Goal: Task Accomplishment & Management: Complete application form

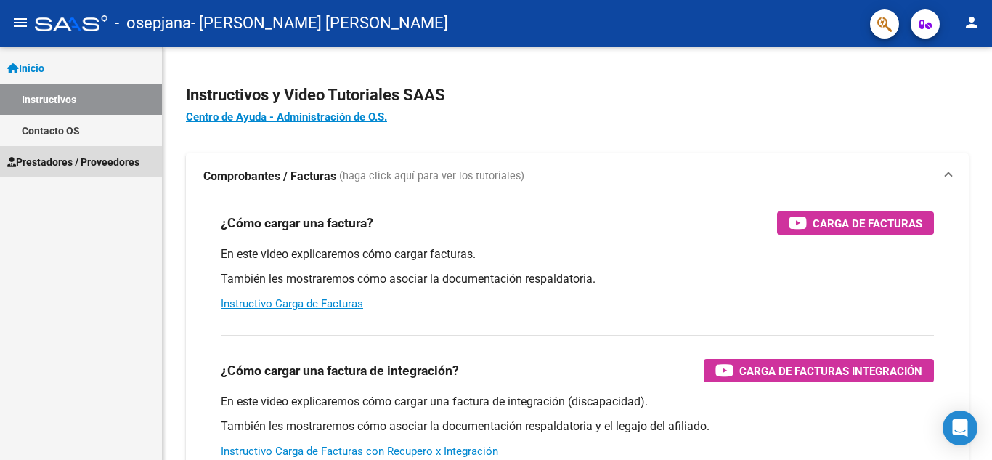
click at [115, 161] on span "Prestadores / Proveedores" at bounding box center [73, 162] width 132 height 16
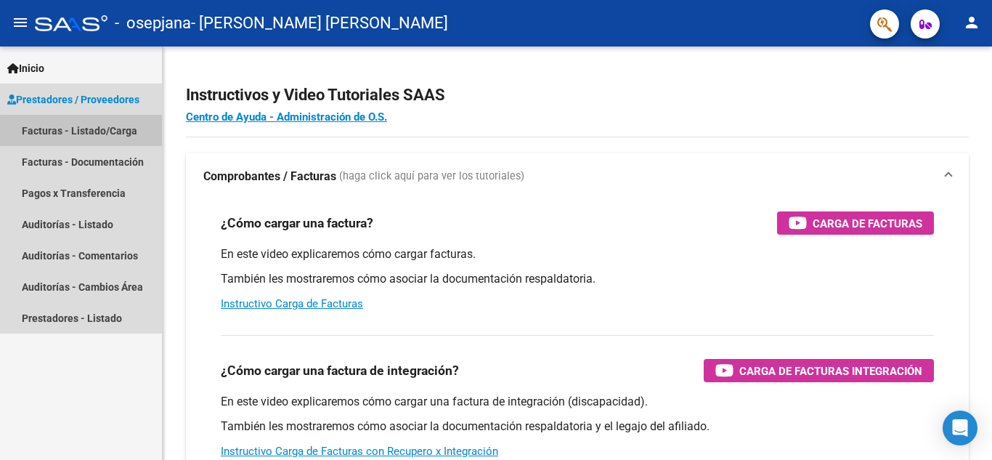
click at [106, 137] on link "Facturas - Listado/Carga" at bounding box center [81, 130] width 162 height 31
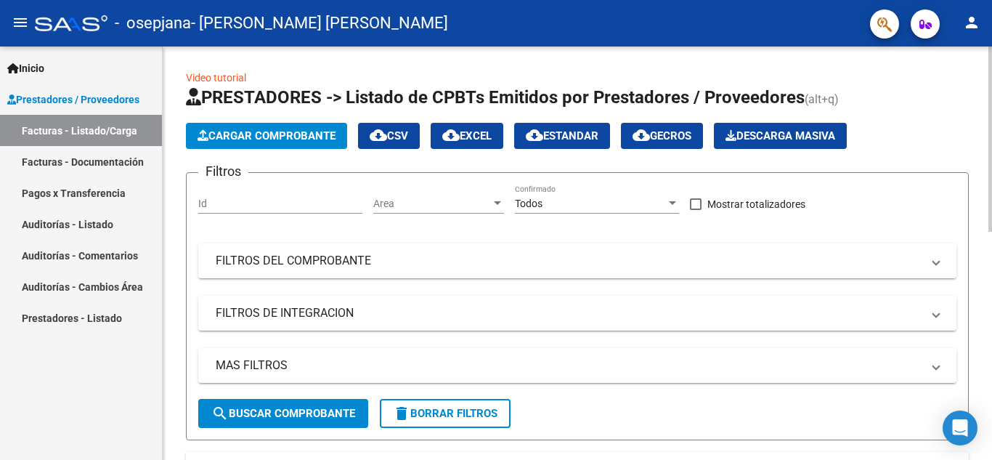
click at [230, 129] on button "Cargar Comprobante" at bounding box center [266, 136] width 161 height 26
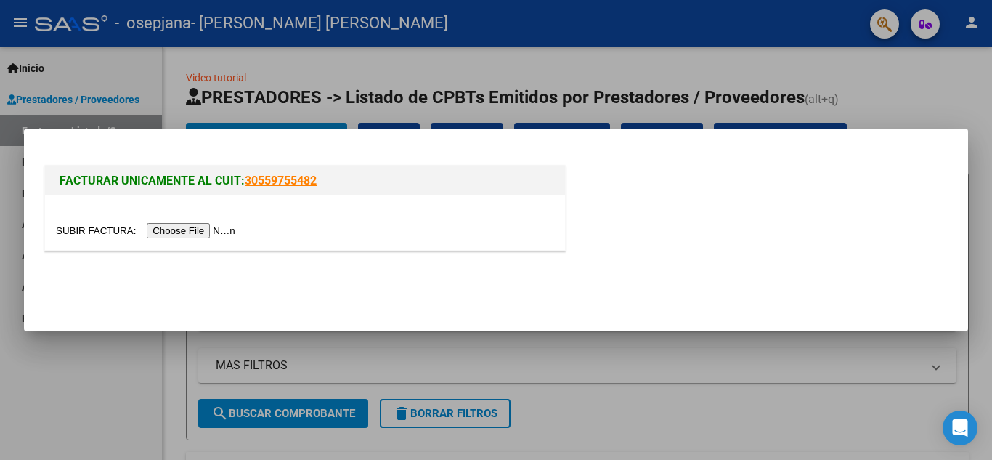
click at [215, 227] on input "file" at bounding box center [148, 230] width 184 height 15
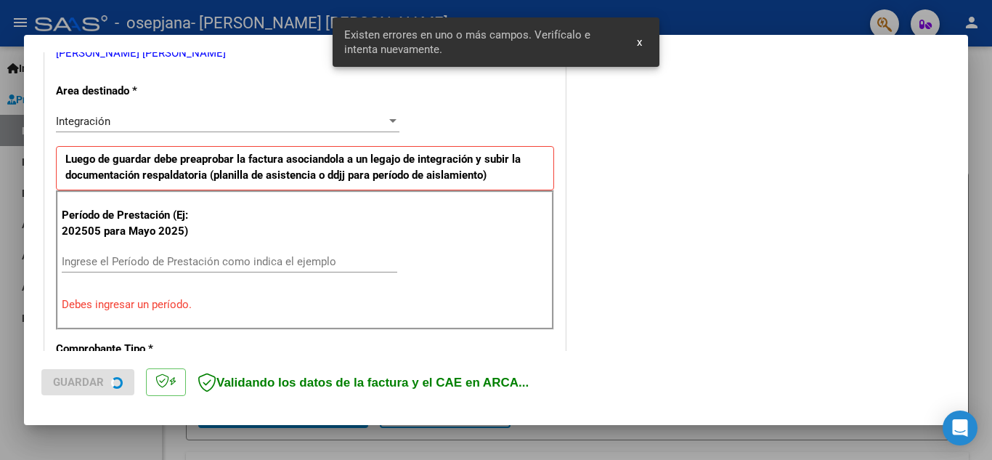
scroll to position [329, 0]
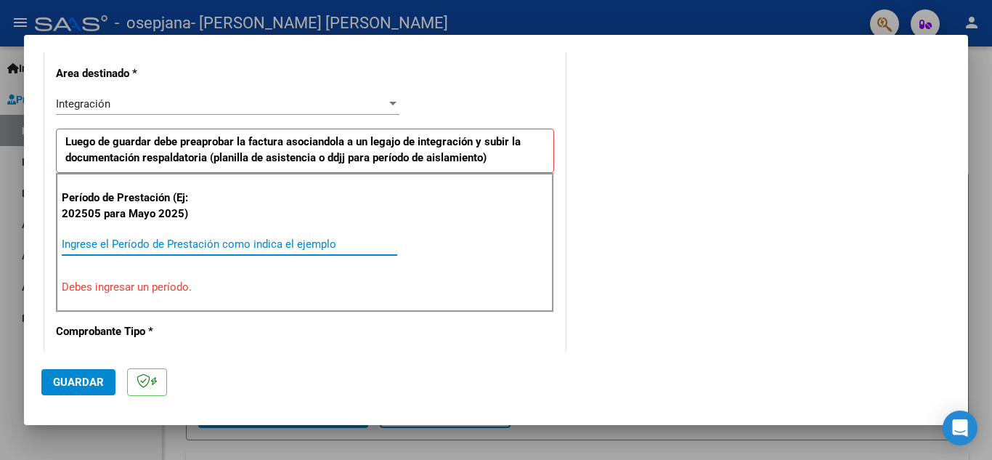
click at [262, 244] on input "Ingrese el Período de Prestación como indica el ejemplo" at bounding box center [230, 244] width 336 height 13
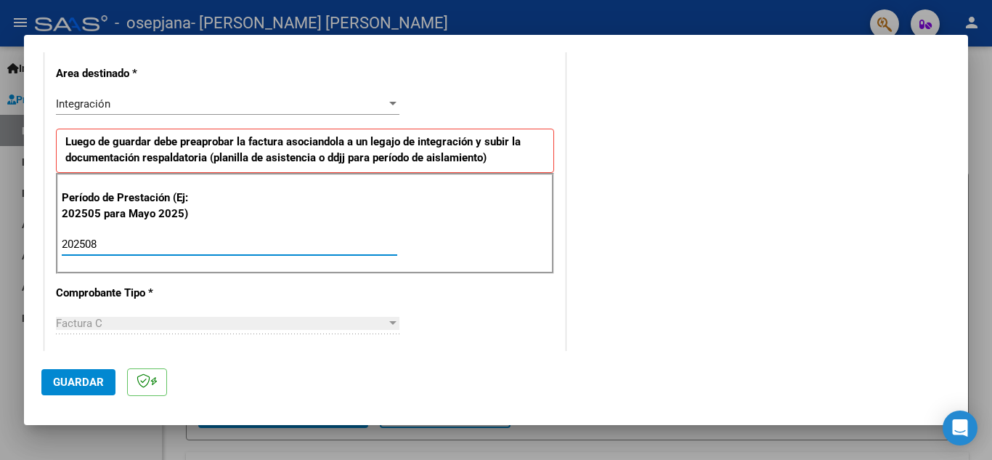
type input "202508"
click at [87, 374] on button "Guardar" at bounding box center [78, 382] width 74 height 26
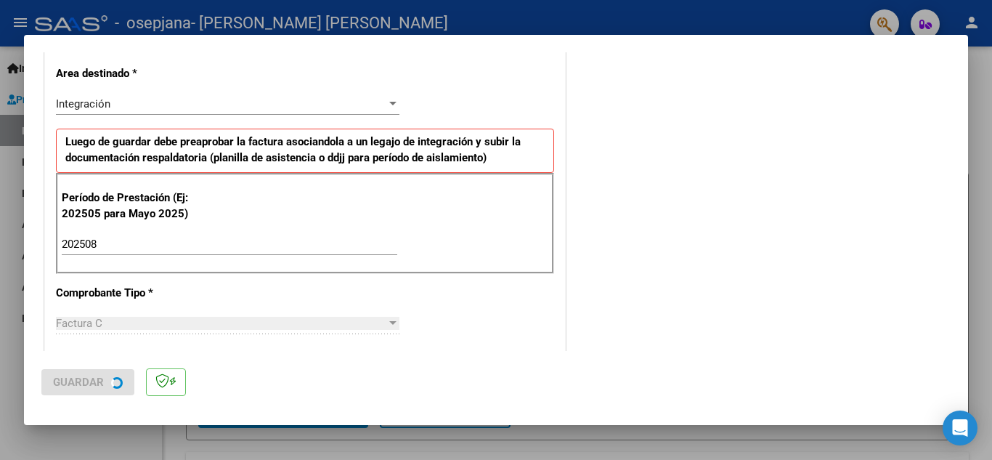
scroll to position [0, 0]
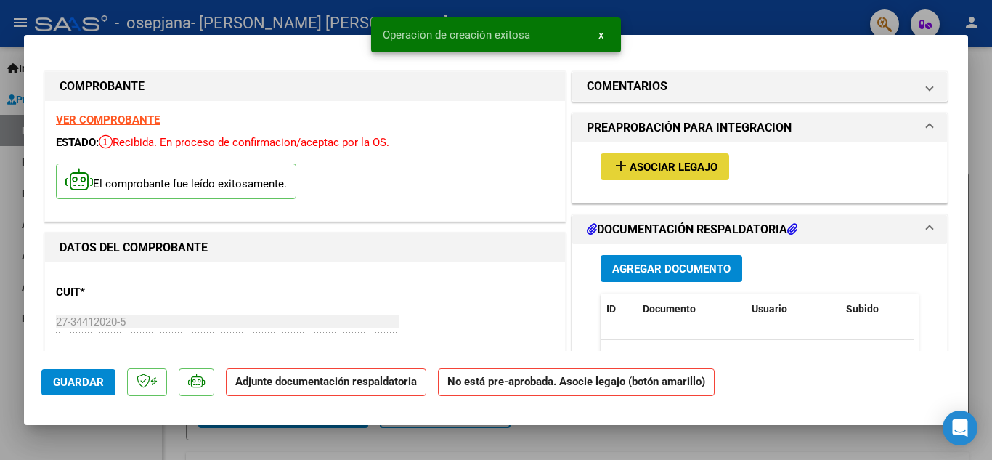
click at [657, 171] on span "Asociar Legajo" at bounding box center [674, 167] width 88 height 13
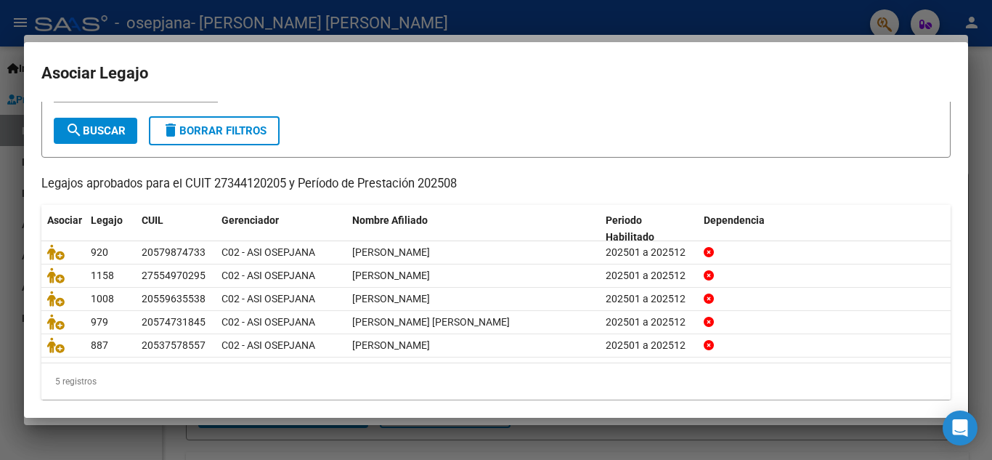
scroll to position [84, 0]
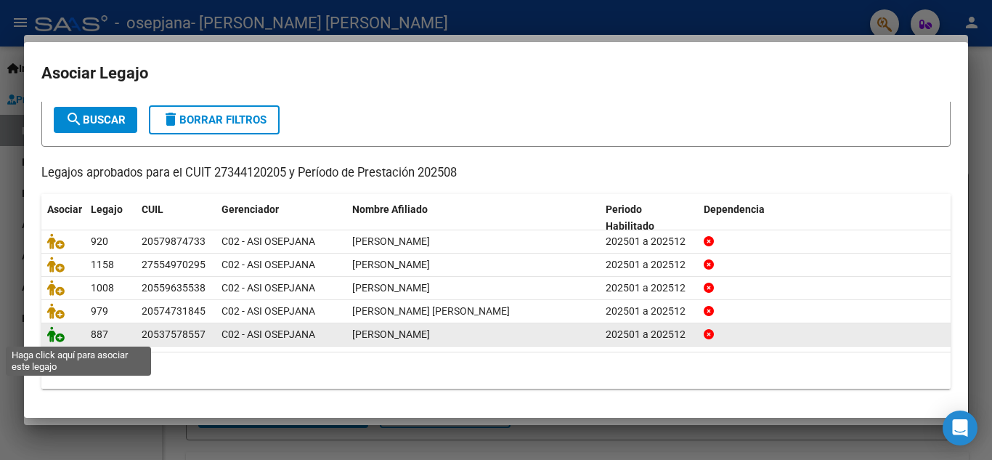
click at [59, 339] on icon at bounding box center [55, 334] width 17 height 16
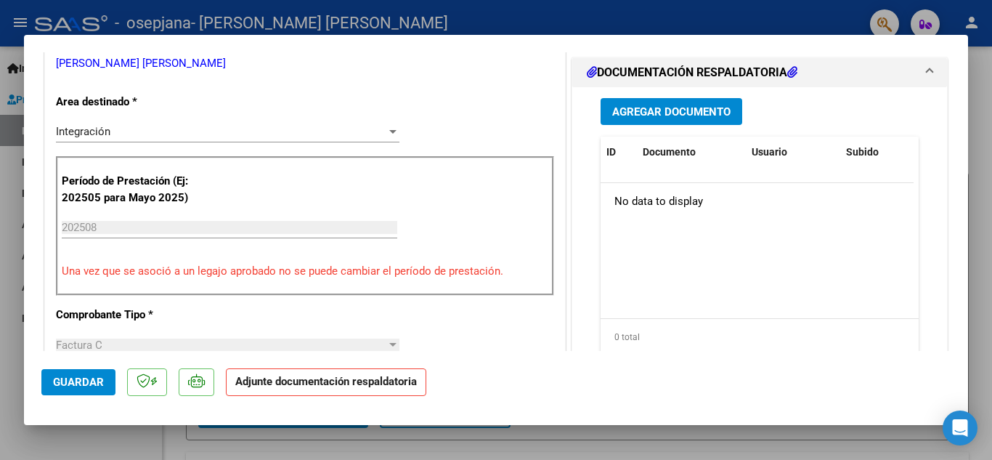
scroll to position [319, 0]
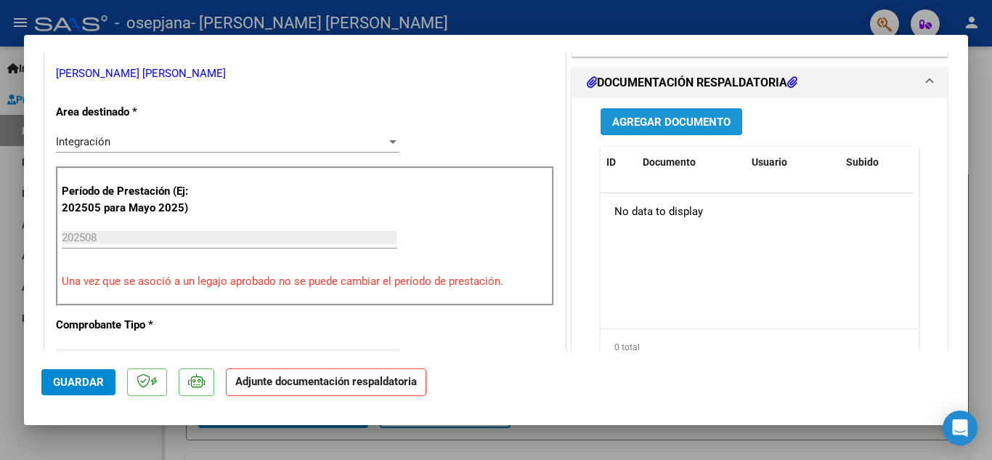
click at [652, 114] on button "Agregar Documento" at bounding box center [672, 121] width 142 height 27
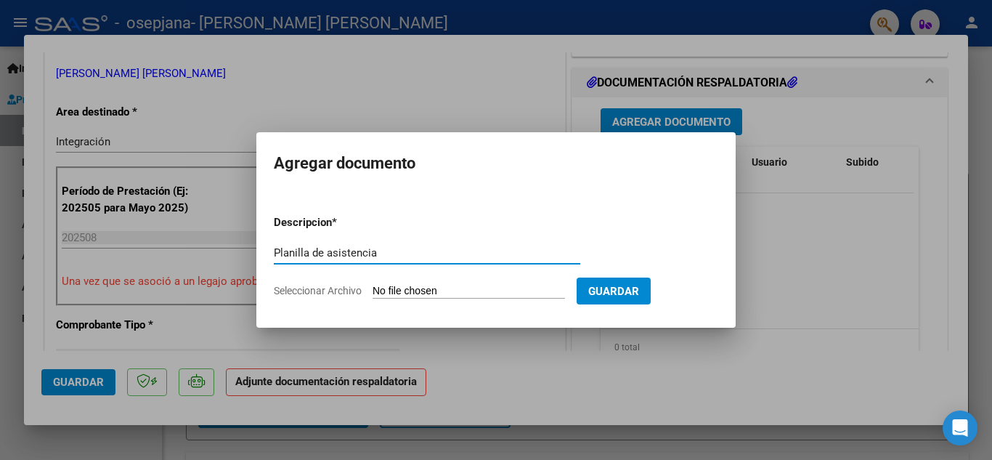
type input "Planilla de asistencia"
click at [483, 290] on input "Seleccionar Archivo" at bounding box center [469, 292] width 192 height 14
type input "C:\fakepath\[PERSON_NAME].Psicología.Planilla de asistencia.[DATE].pdf"
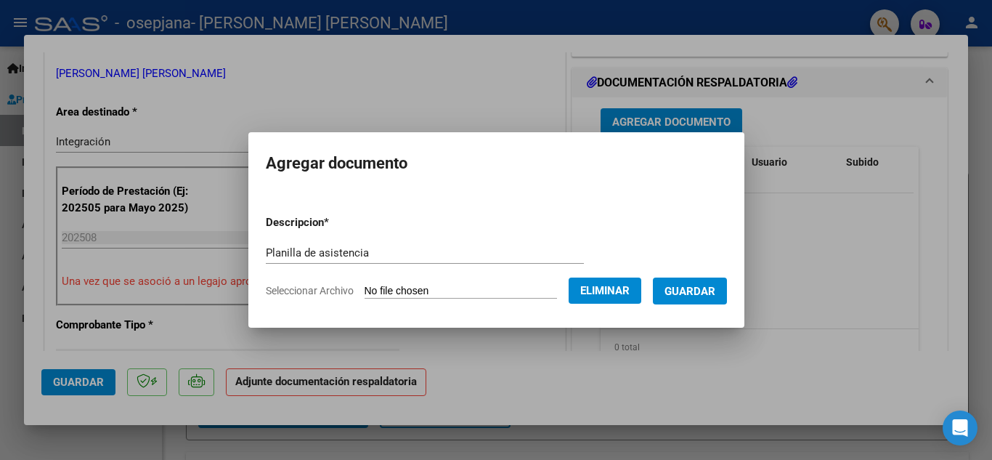
click at [705, 293] on span "Guardar" at bounding box center [690, 291] width 51 height 13
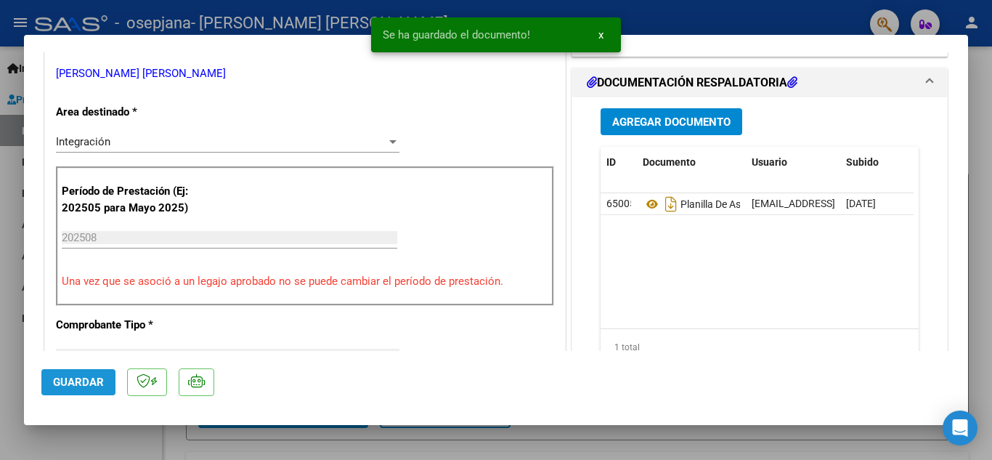
click at [80, 373] on button "Guardar" at bounding box center [78, 382] width 74 height 26
click at [601, 33] on span "x" at bounding box center [601, 34] width 5 height 13
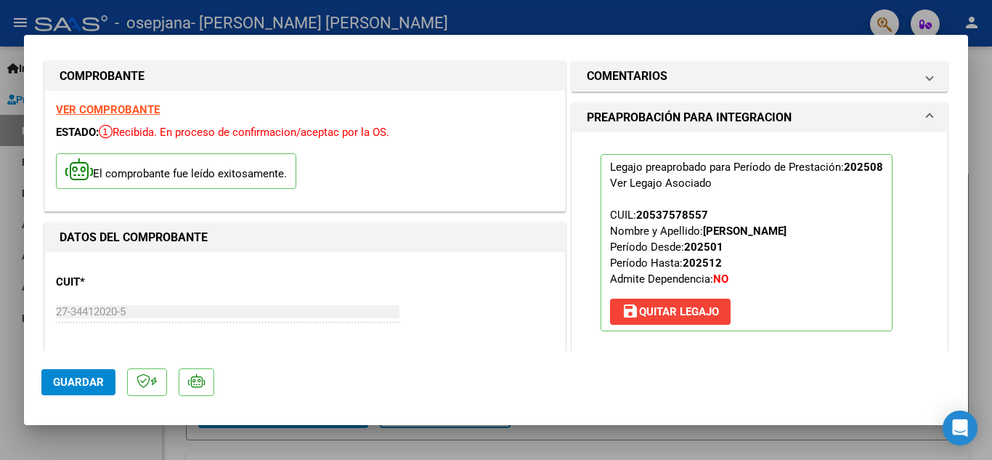
scroll to position [0, 0]
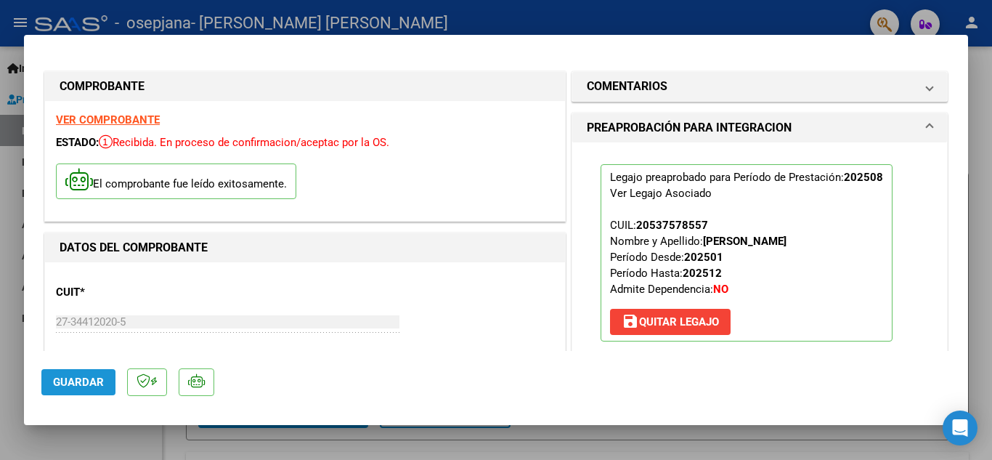
click at [74, 384] on span "Guardar" at bounding box center [78, 382] width 51 height 13
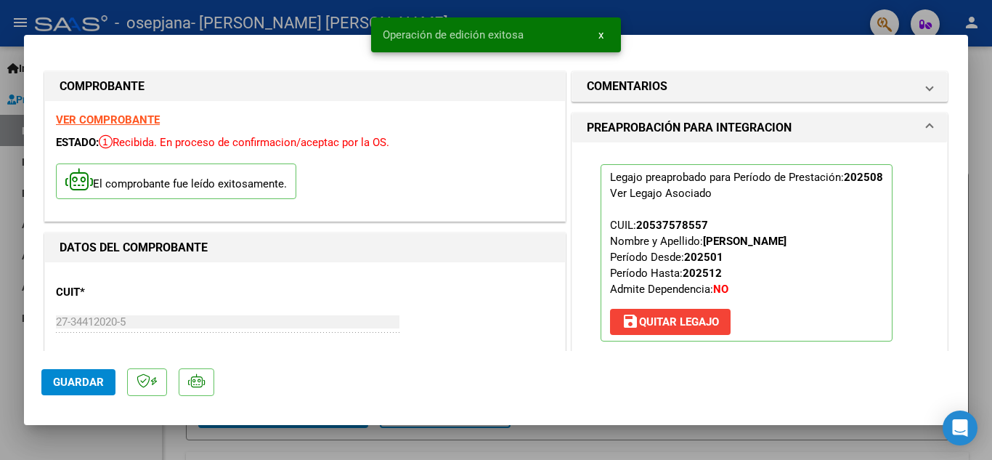
click at [976, 120] on div at bounding box center [496, 230] width 992 height 460
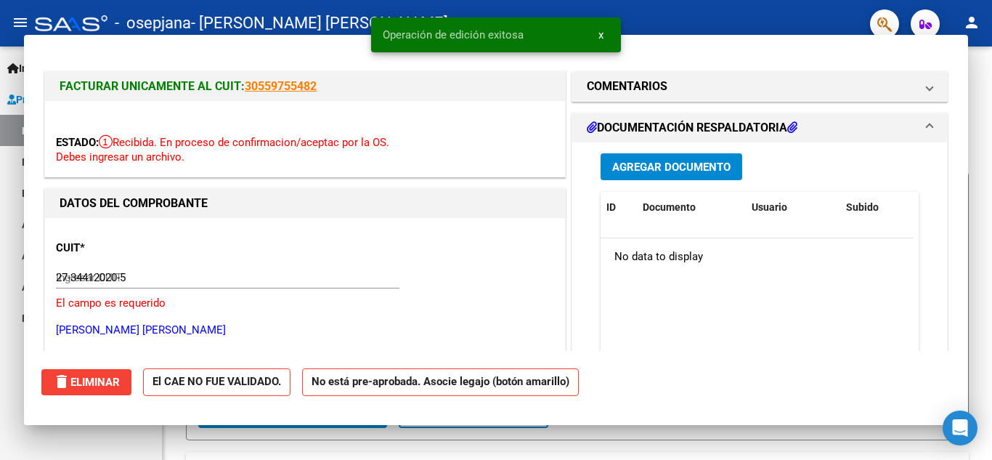
type input "$ 0,00"
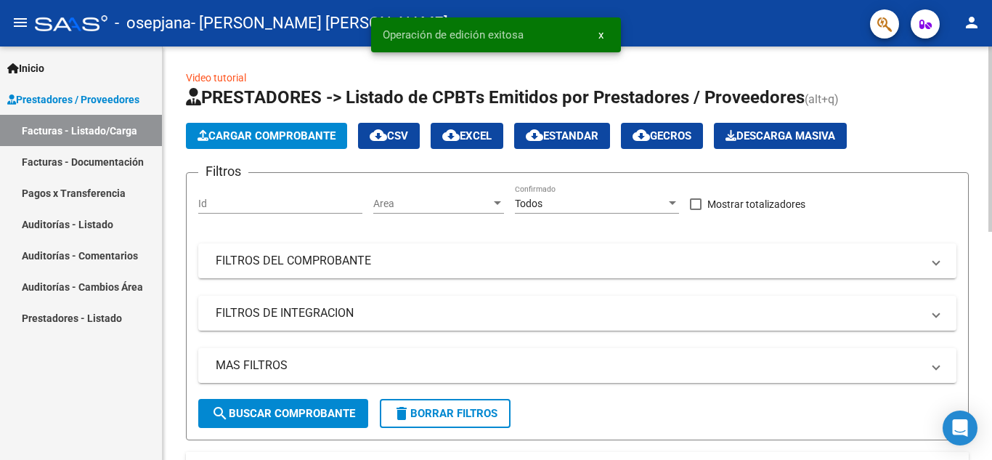
click at [247, 130] on span "Cargar Comprobante" at bounding box center [267, 135] width 138 height 13
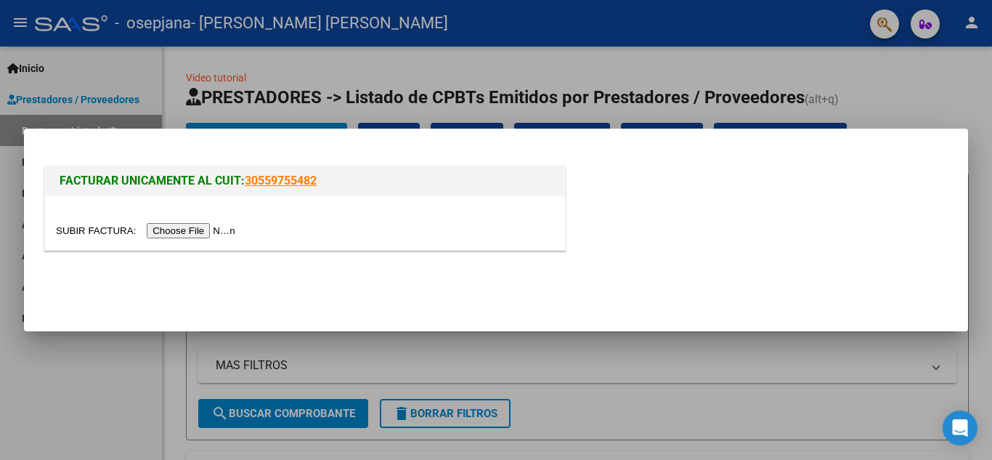
click at [219, 230] on input "file" at bounding box center [148, 230] width 184 height 15
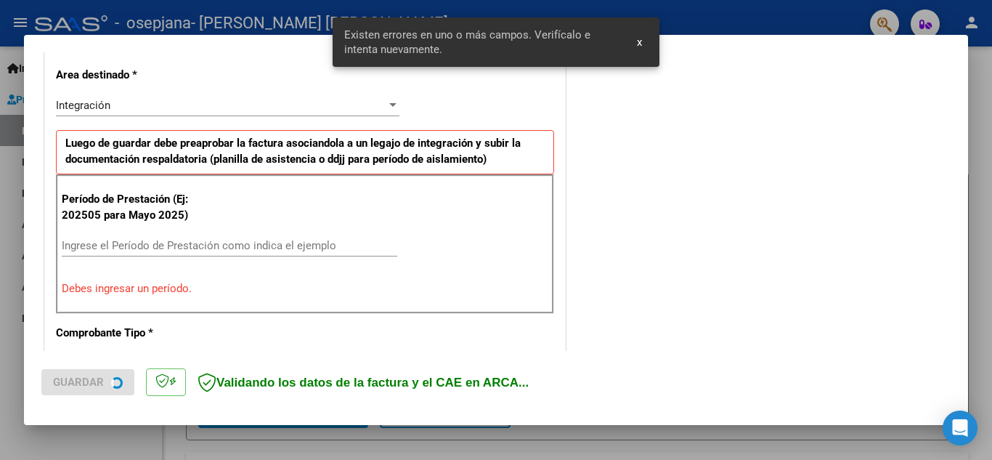
scroll to position [329, 0]
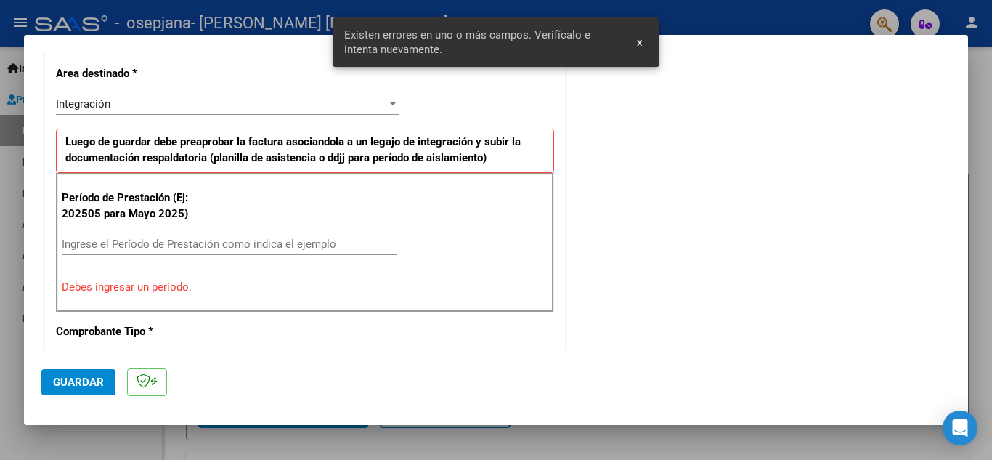
click at [235, 239] on input "Ingrese el Período de Prestación como indica el ejemplo" at bounding box center [230, 244] width 336 height 13
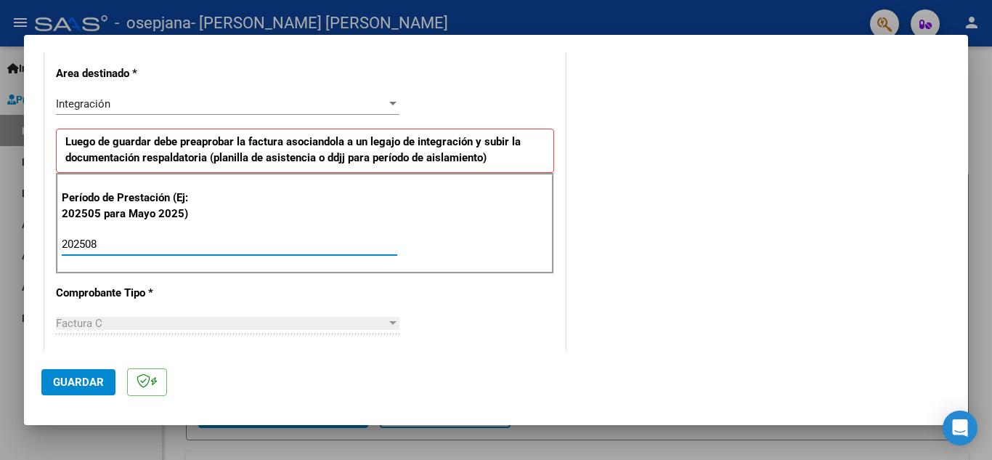
type input "202508"
click at [62, 374] on button "Guardar" at bounding box center [78, 382] width 74 height 26
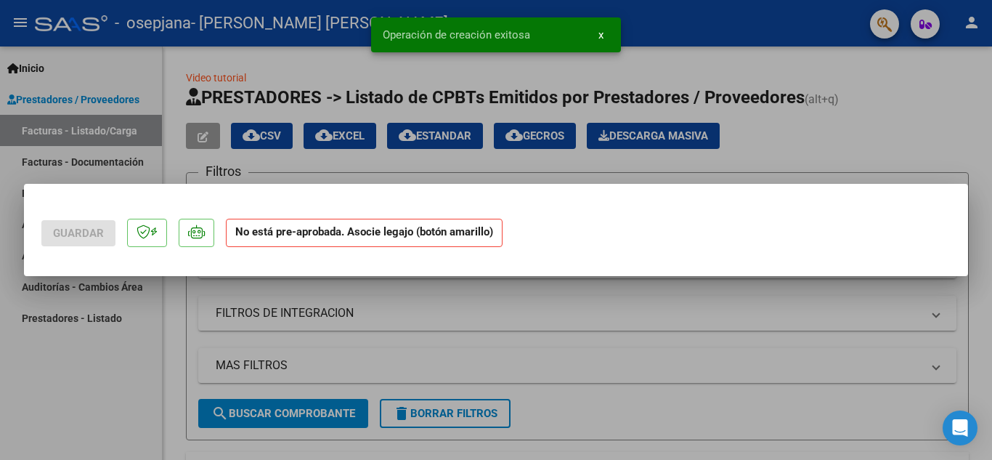
scroll to position [0, 0]
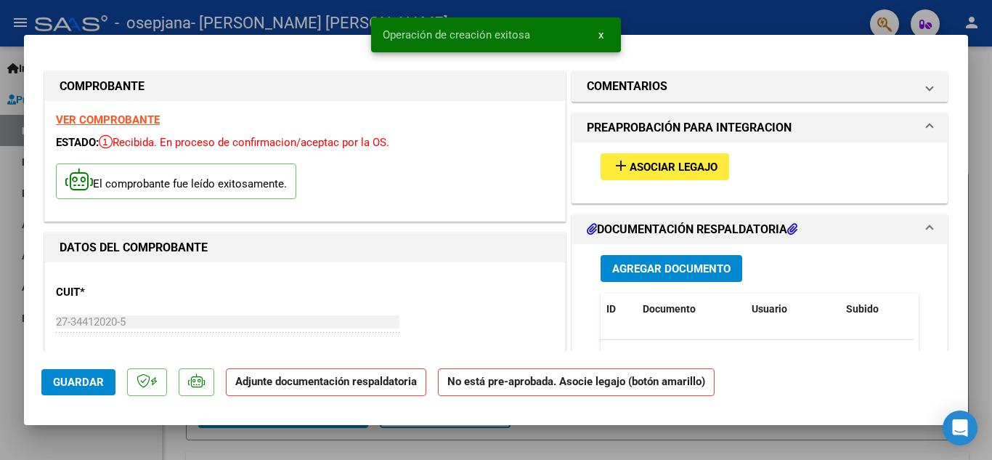
click at [645, 164] on span "Asociar Legajo" at bounding box center [674, 167] width 88 height 13
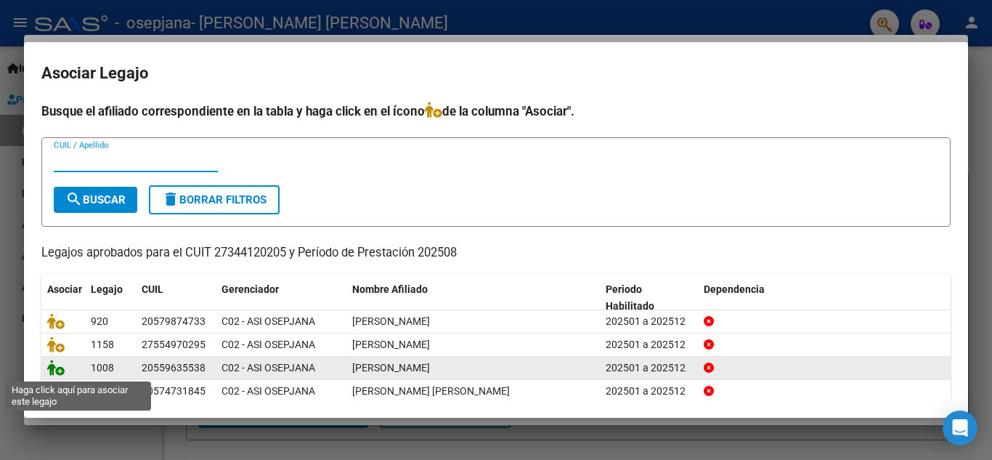
click at [60, 373] on icon at bounding box center [55, 368] width 17 height 16
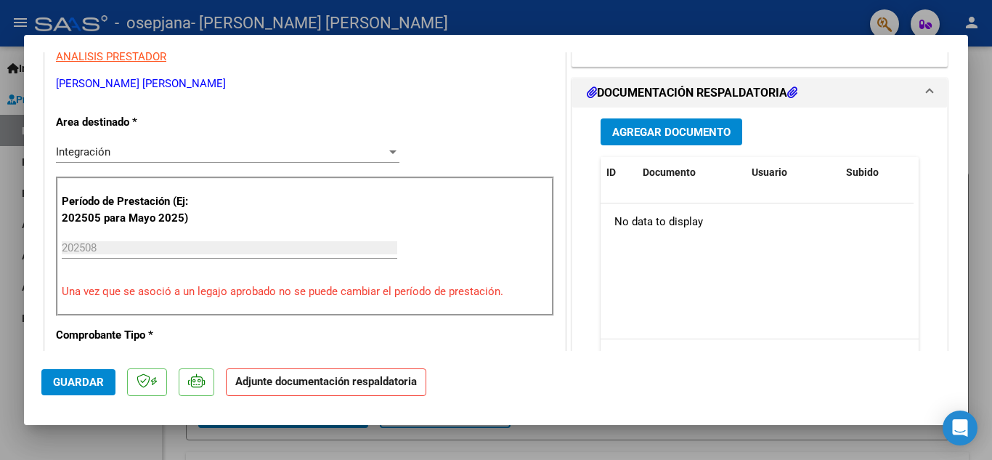
scroll to position [250, 0]
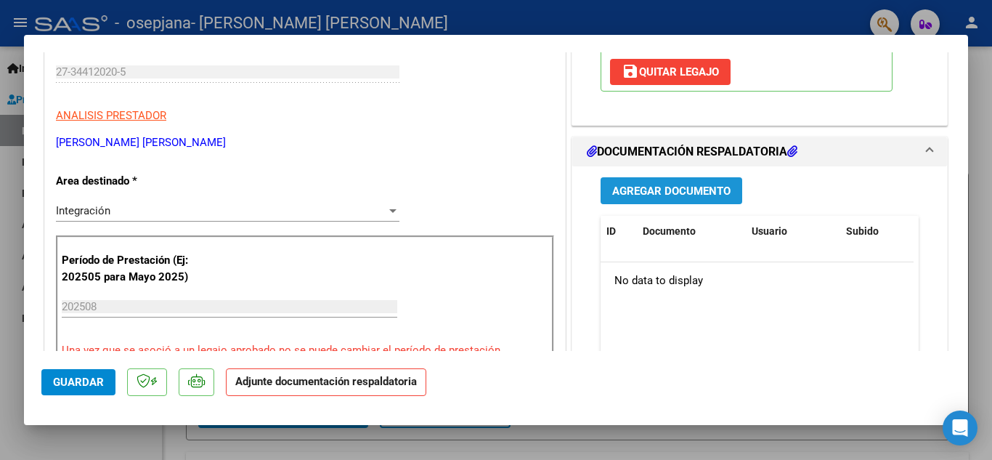
click at [647, 195] on span "Agregar Documento" at bounding box center [671, 191] width 118 height 13
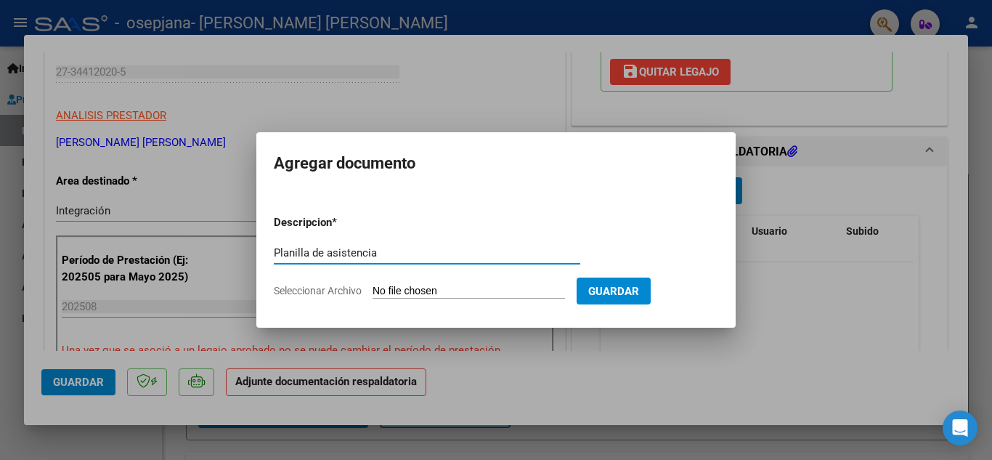
type input "Planilla de asistencia"
click at [538, 292] on input "Seleccionar Archivo" at bounding box center [469, 292] width 192 height 14
type input "C:\fakepath\[PERSON_NAME].Psicología.Planilla de asistencia.[DATE].pdf"
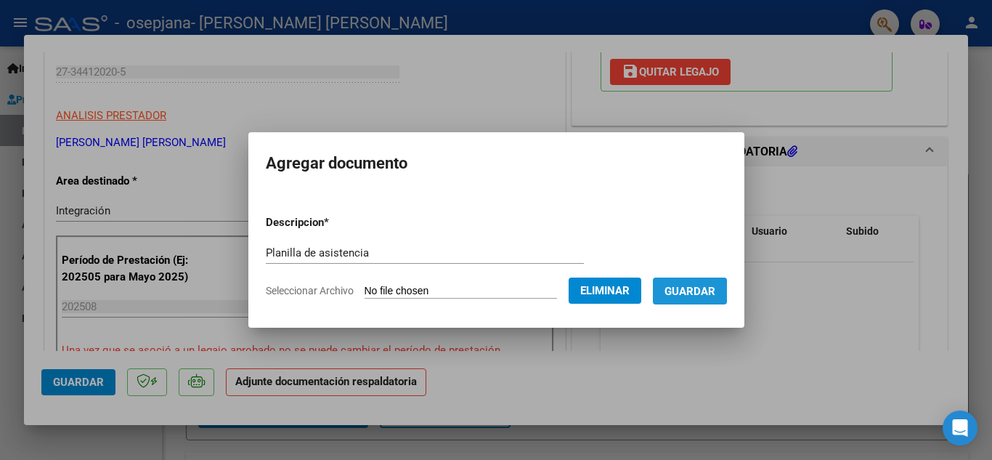
click at [686, 293] on span "Guardar" at bounding box center [690, 291] width 51 height 13
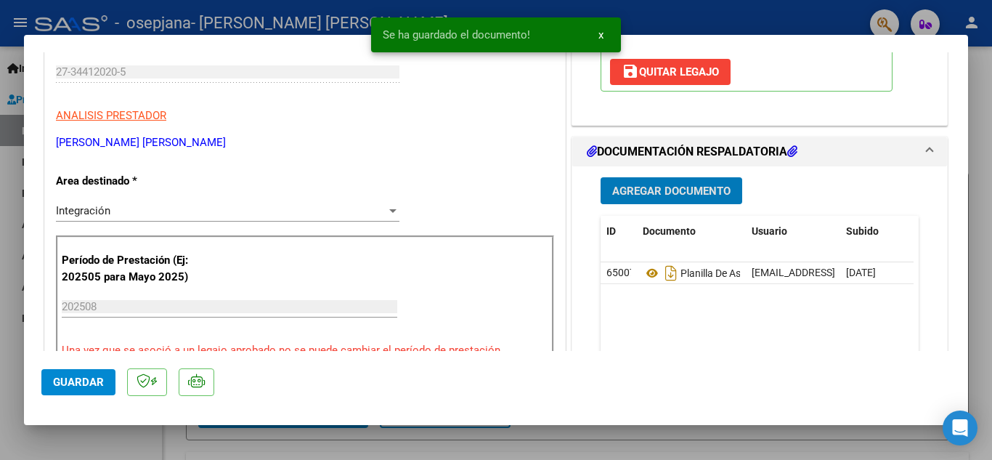
click at [72, 377] on span "Guardar" at bounding box center [78, 382] width 51 height 13
click at [602, 32] on span "x" at bounding box center [601, 34] width 5 height 13
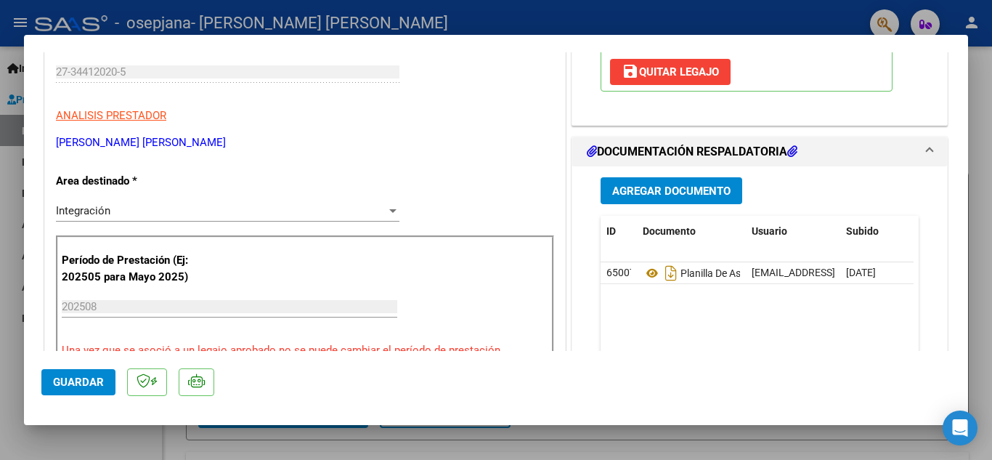
click at [682, 12] on div at bounding box center [496, 230] width 992 height 460
type input "$ 0,00"
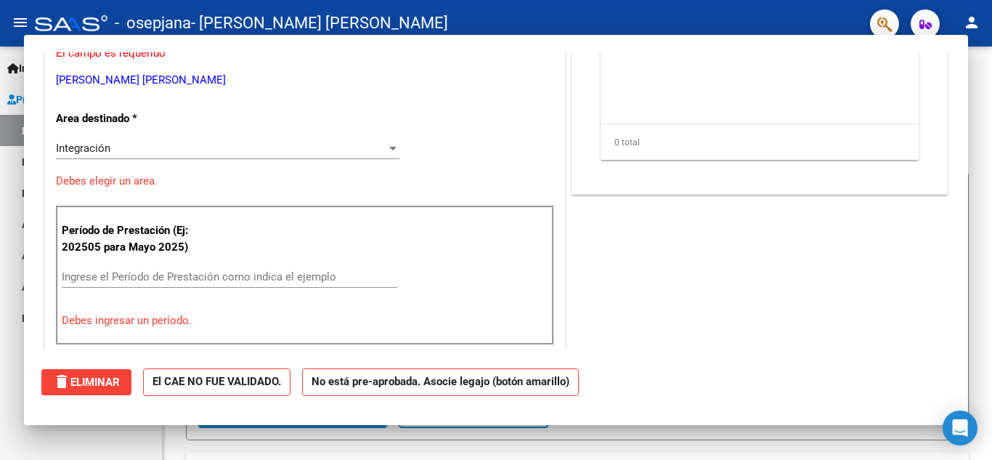
scroll to position [206, 0]
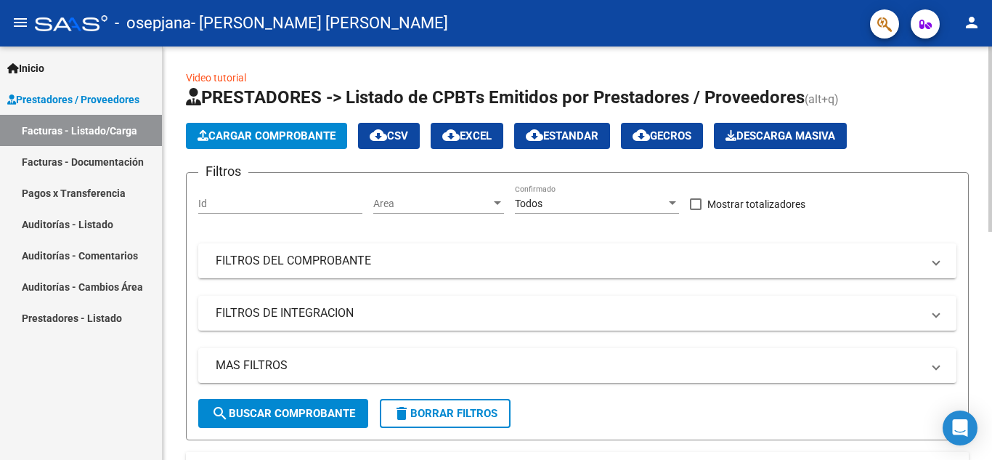
click at [200, 133] on icon "button" at bounding box center [203, 135] width 11 height 11
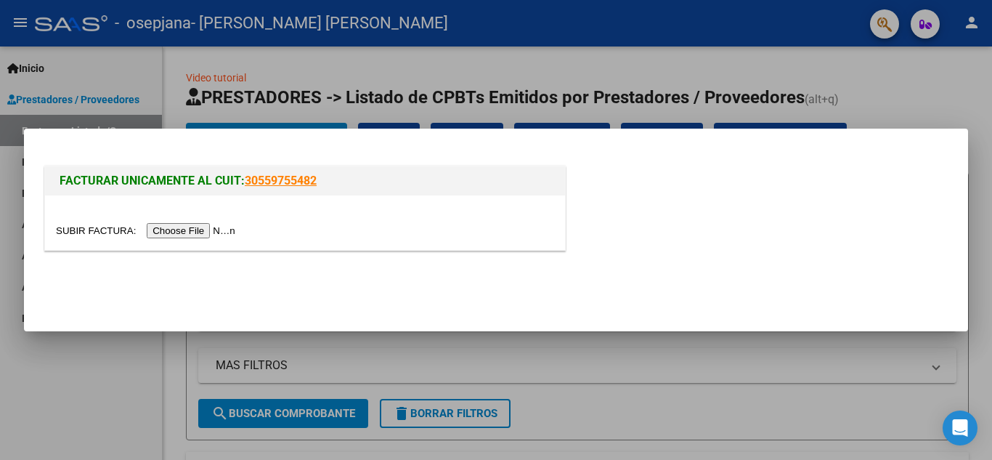
click at [195, 229] on input "file" at bounding box center [148, 230] width 184 height 15
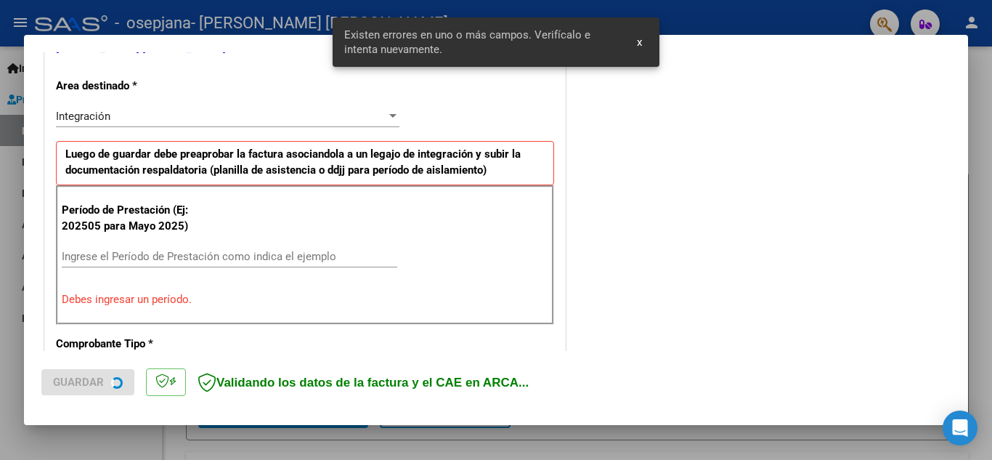
scroll to position [329, 0]
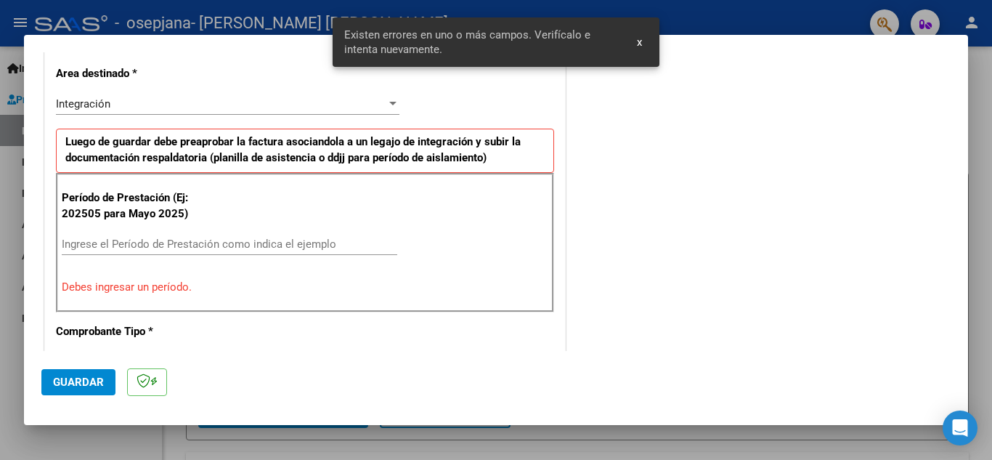
click at [333, 247] on input "Ingrese el Período de Prestación como indica el ejemplo" at bounding box center [230, 244] width 336 height 13
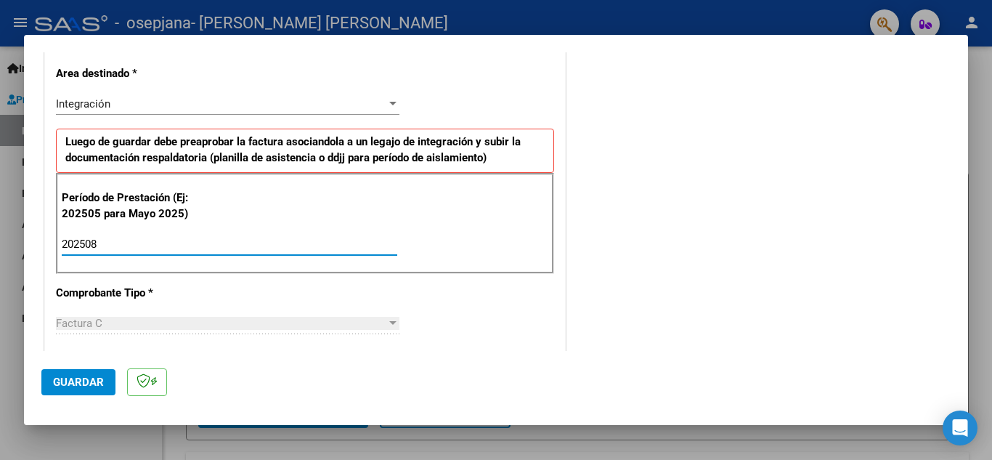
type input "202508"
click at [76, 379] on span "Guardar" at bounding box center [78, 382] width 51 height 13
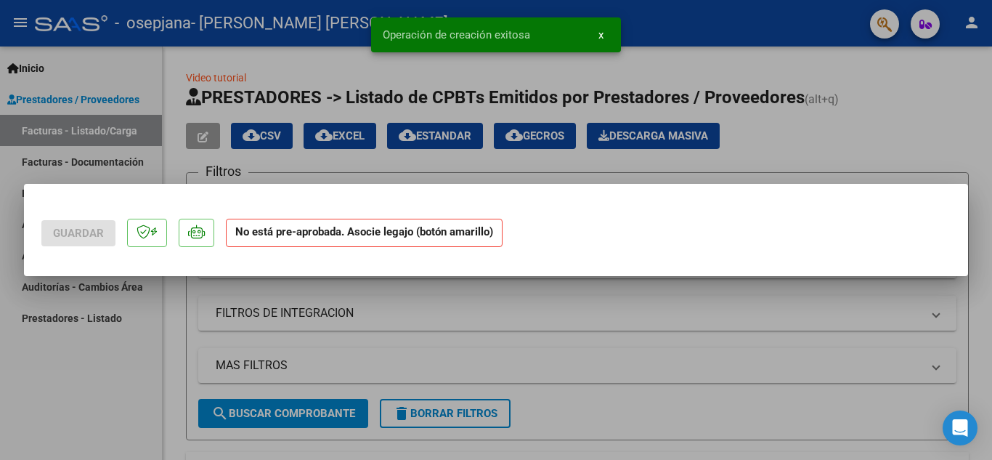
scroll to position [0, 0]
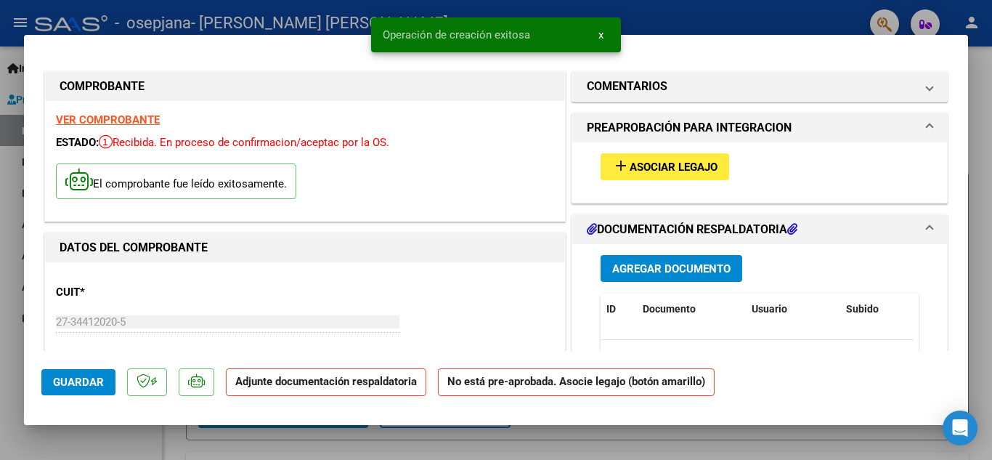
click at [686, 162] on span "Asociar Legajo" at bounding box center [674, 167] width 88 height 13
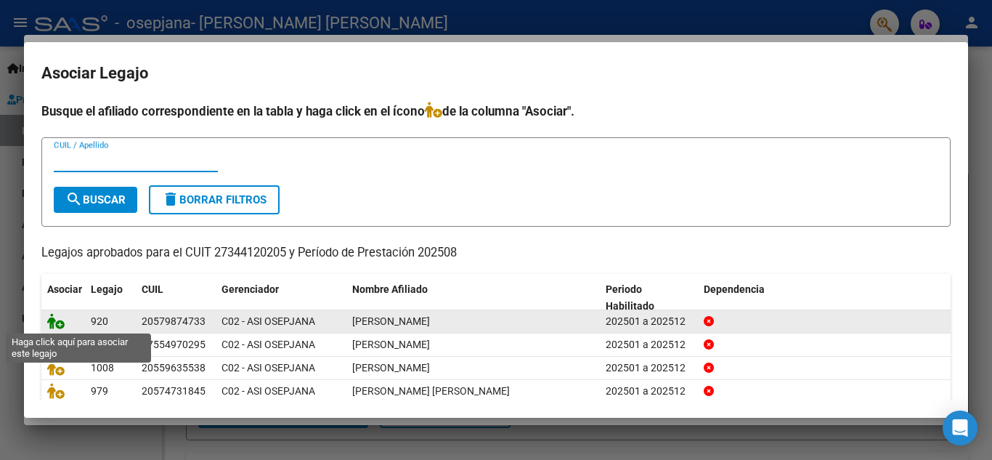
click at [59, 322] on icon at bounding box center [55, 321] width 17 height 16
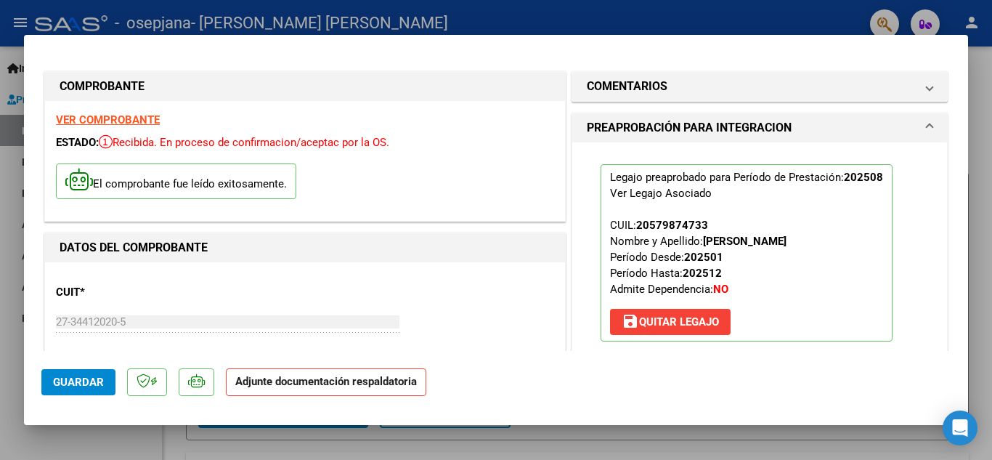
drag, startPoint x: 968, startPoint y: 105, endPoint x: 943, endPoint y: 158, distance: 58.8
click at [943, 158] on div "COMPROBANTE VER COMPROBANTE ESTADO: Recibida. En proceso de confirmacion/acepta…" at bounding box center [496, 230] width 992 height 460
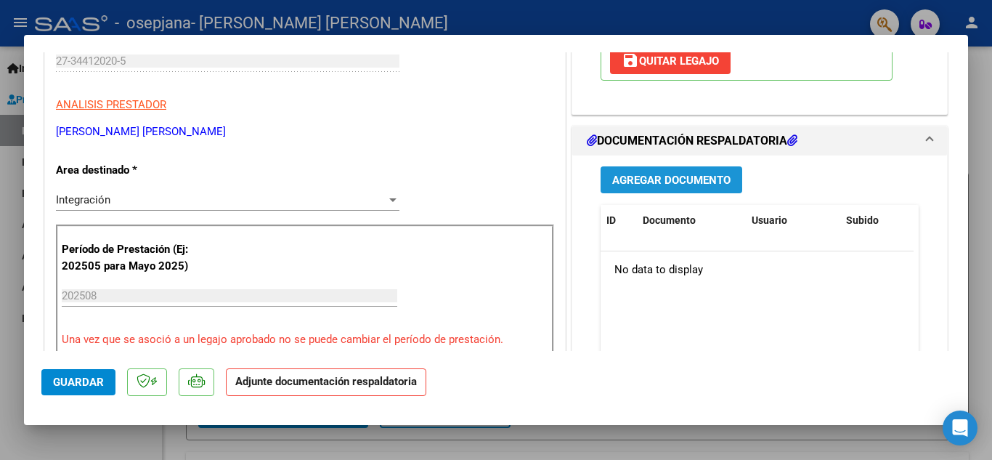
click at [676, 171] on button "Agregar Documento" at bounding box center [672, 179] width 142 height 27
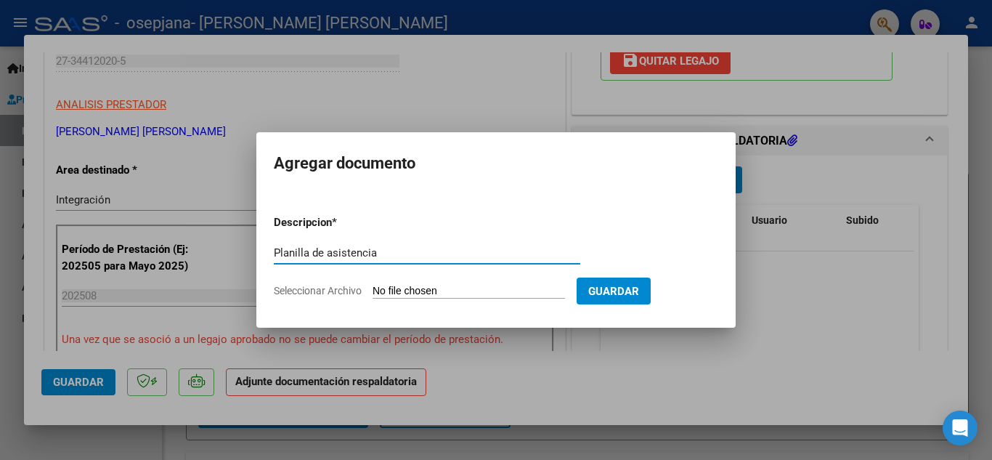
type input "Planilla de asistencia"
click at [463, 287] on input "Seleccionar Archivo" at bounding box center [469, 292] width 192 height 14
type input "C:\fakepath\[PERSON_NAME].Psicología.Planilla de asistencia.[DATE].pdf"
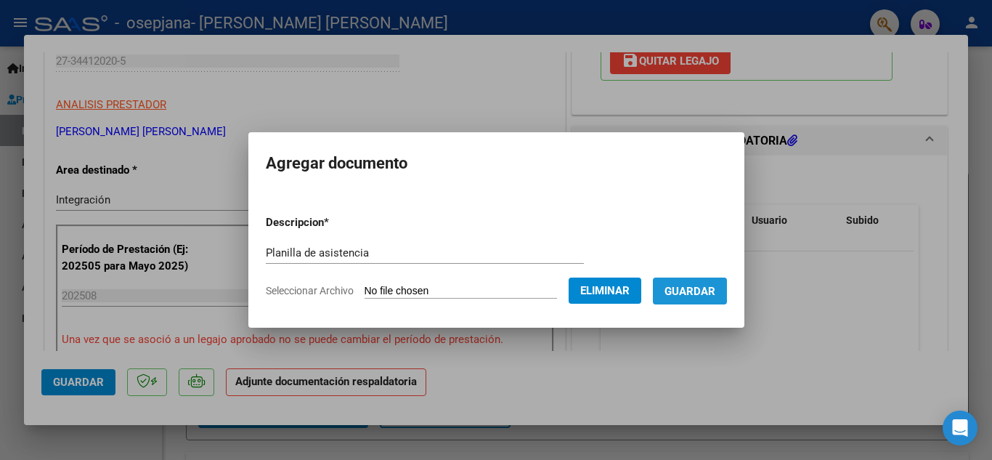
click at [706, 303] on button "Guardar" at bounding box center [690, 290] width 74 height 27
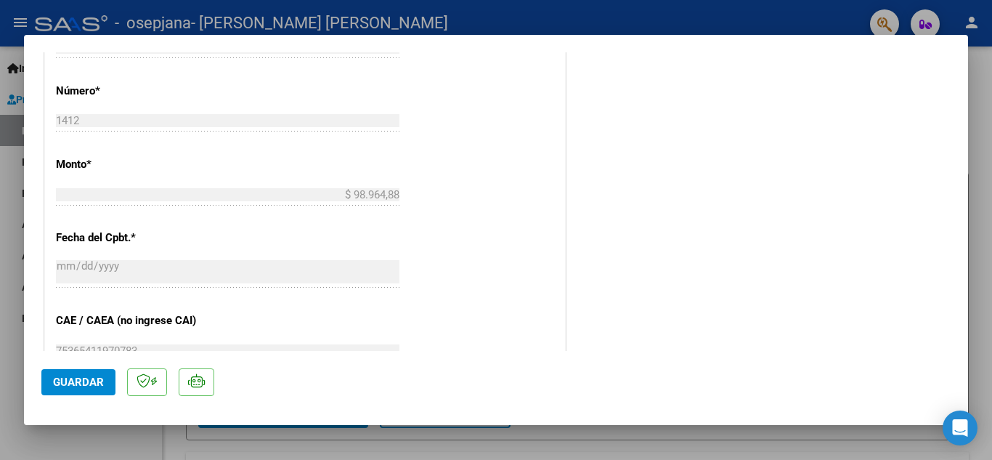
scroll to position [704, 0]
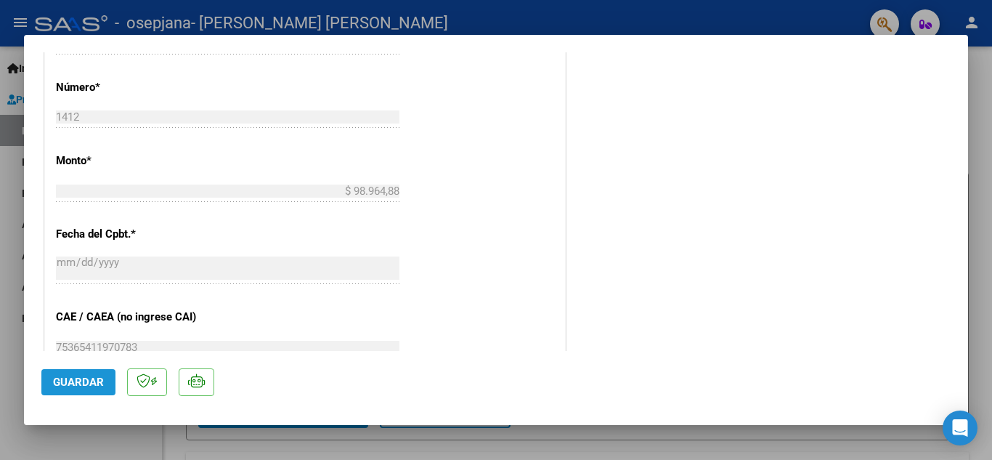
click at [86, 381] on span "Guardar" at bounding box center [78, 382] width 51 height 13
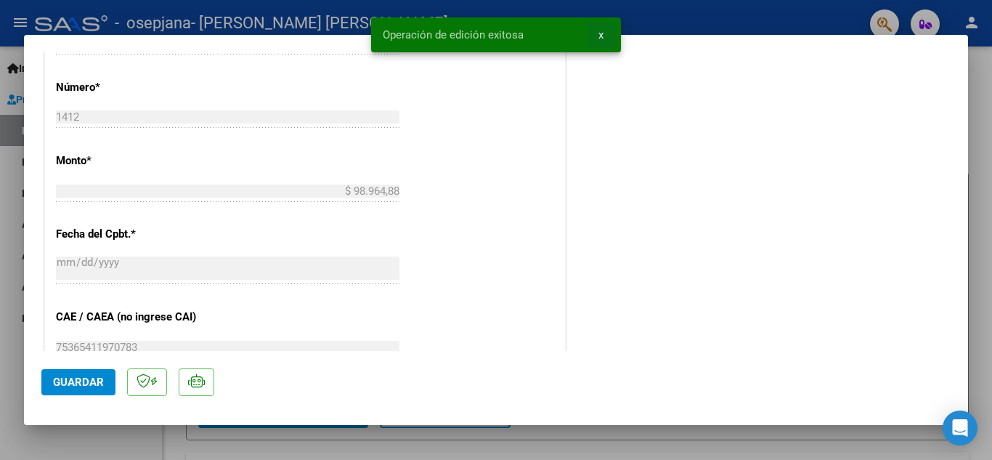
click at [600, 35] on span "x" at bounding box center [601, 34] width 5 height 13
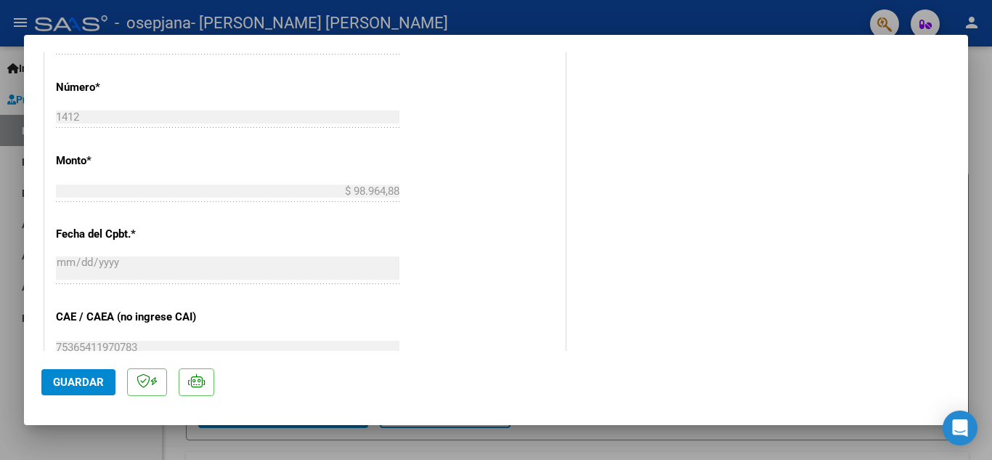
click at [710, 18] on div at bounding box center [496, 230] width 992 height 460
type input "$ 0,00"
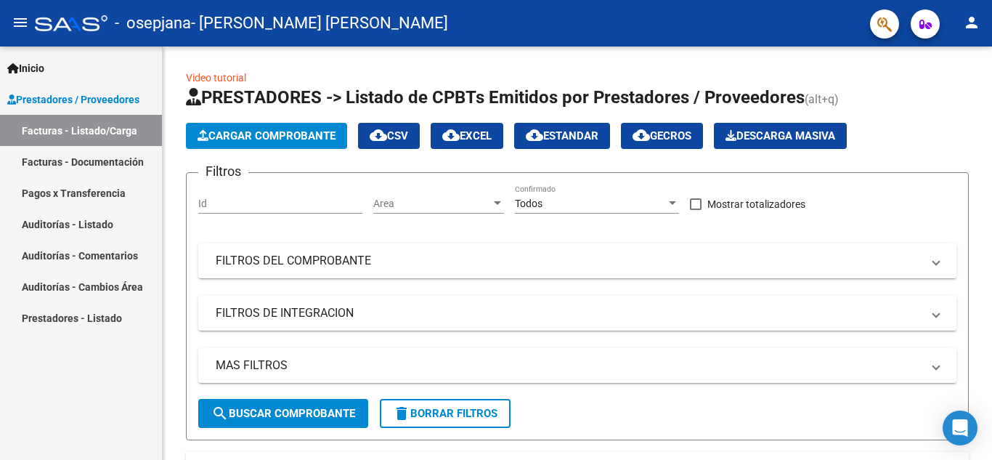
click at [710, 18] on div "- osepjana - [PERSON_NAME] [PERSON_NAME]" at bounding box center [447, 23] width 824 height 32
click at [209, 129] on span "Cargar Comprobante" at bounding box center [267, 135] width 138 height 13
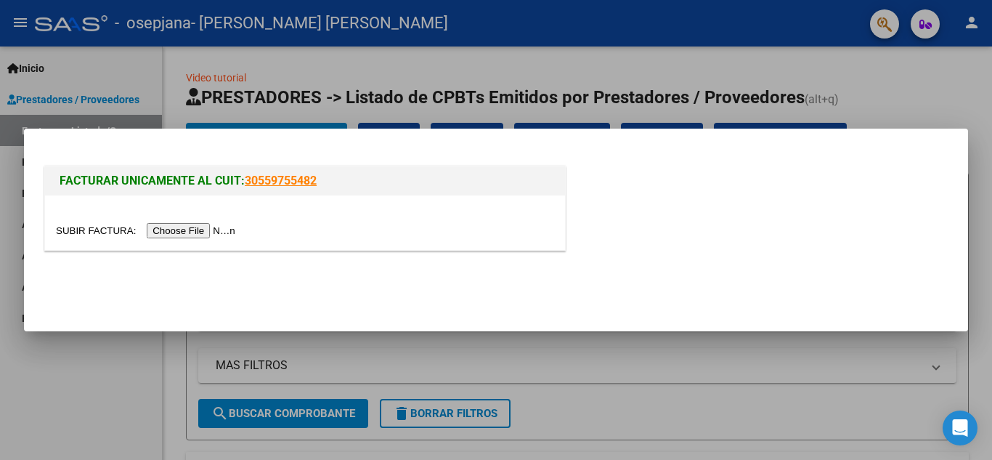
click at [199, 225] on input "file" at bounding box center [148, 230] width 184 height 15
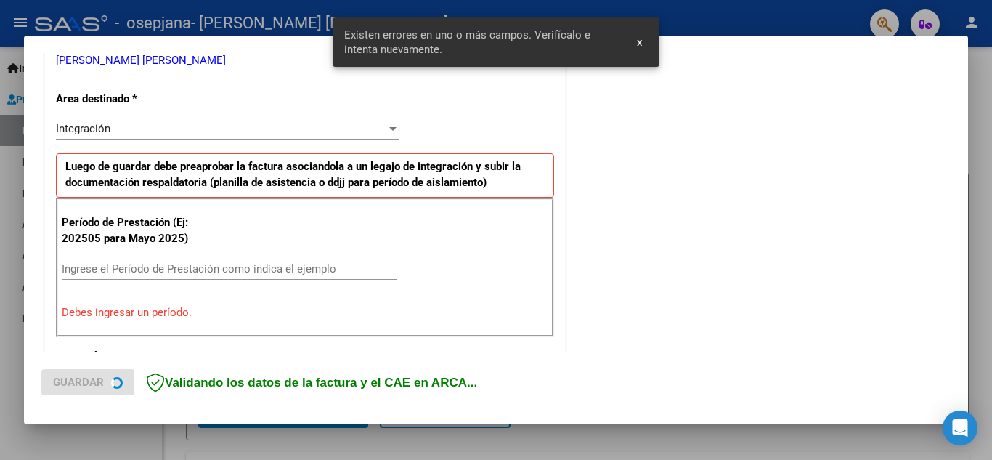
scroll to position [329, 0]
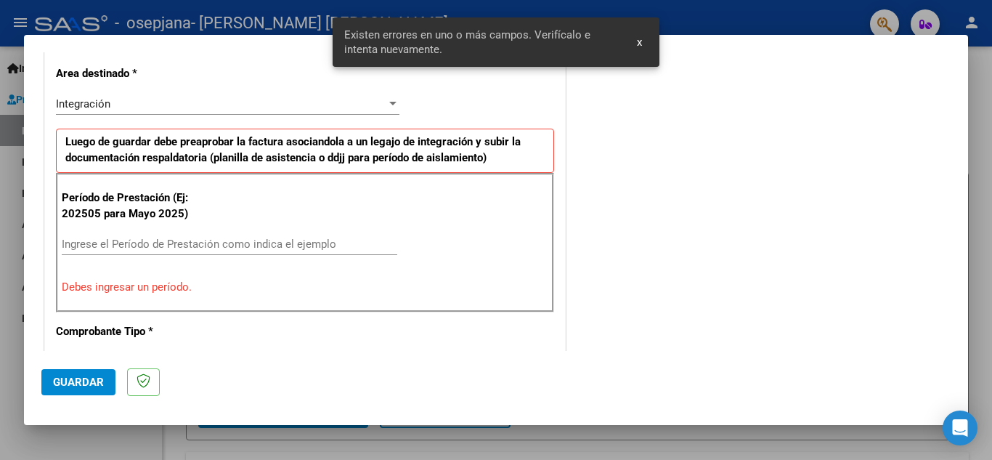
click at [267, 238] on input "Ingrese el Período de Prestación como indica el ejemplo" at bounding box center [230, 244] width 336 height 13
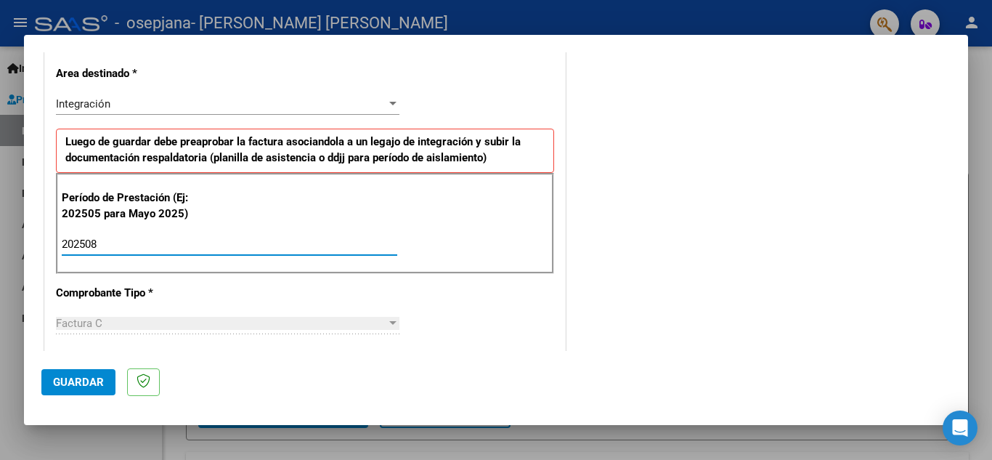
type input "202508"
click at [76, 378] on span "Guardar" at bounding box center [78, 382] width 51 height 13
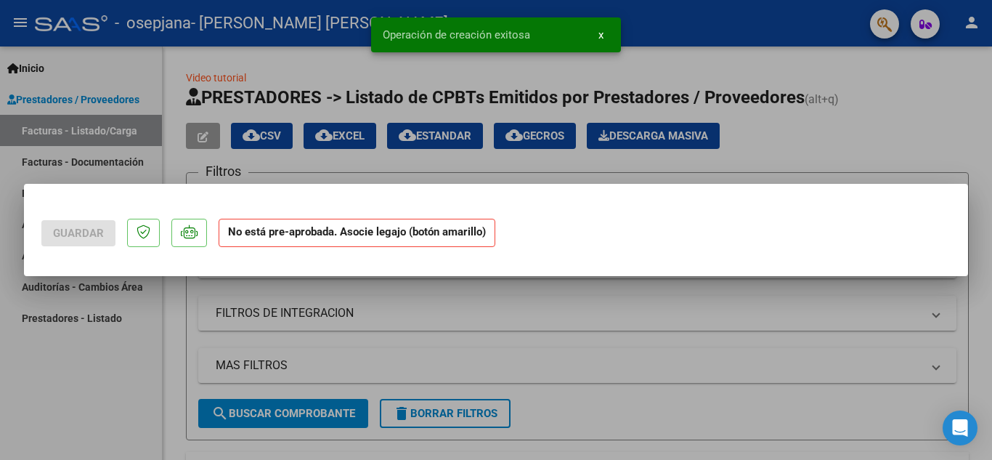
scroll to position [0, 0]
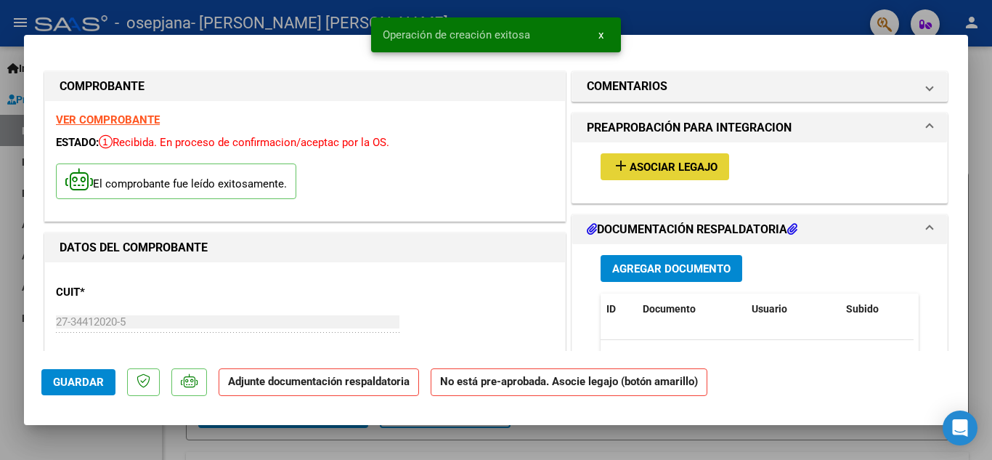
click at [615, 166] on mat-icon "add" at bounding box center [620, 165] width 17 height 17
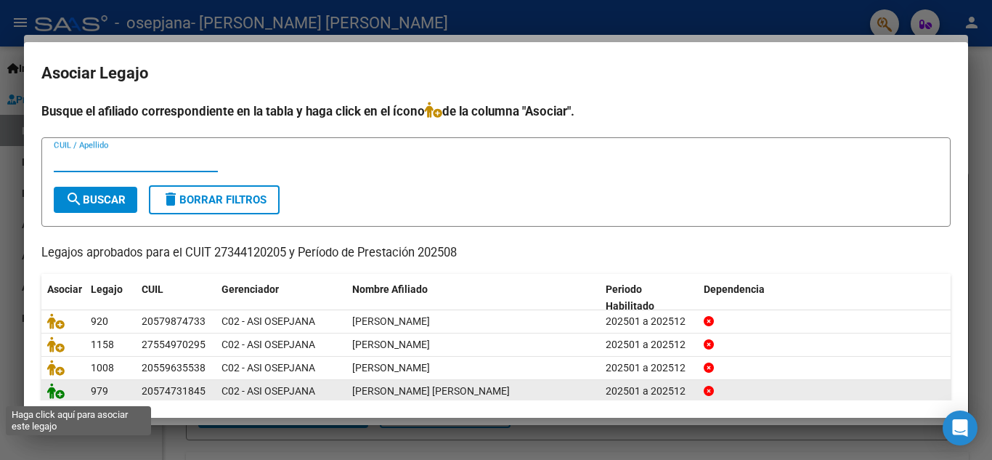
click at [54, 393] on icon at bounding box center [55, 391] width 17 height 16
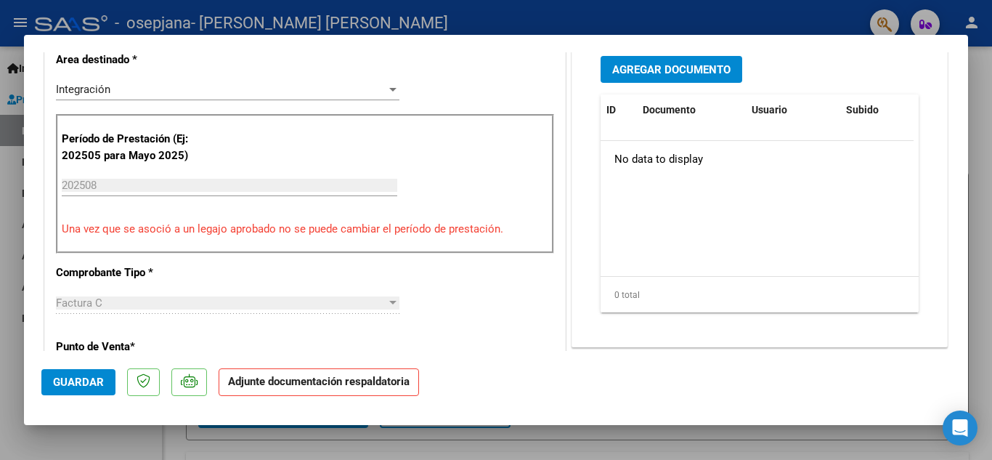
scroll to position [368, 0]
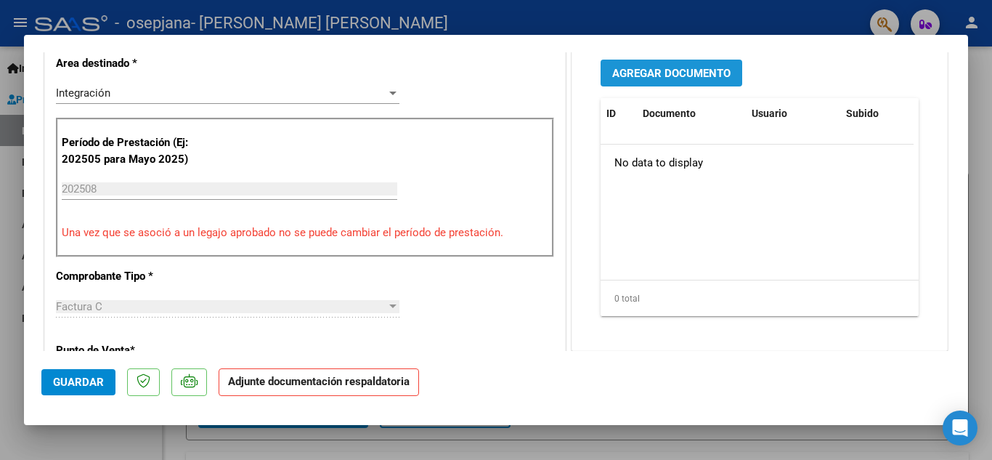
click at [705, 62] on button "Agregar Documento" at bounding box center [672, 73] width 142 height 27
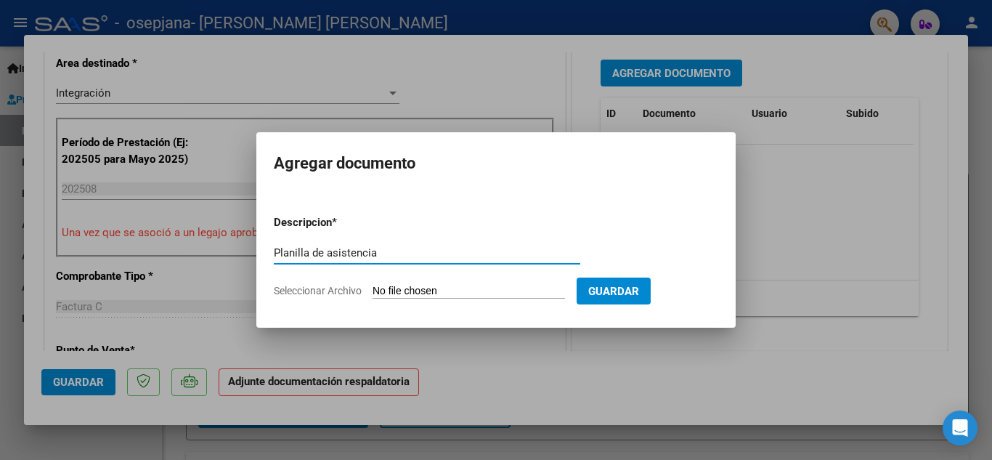
type input "Planilla de asistencia"
click at [497, 288] on input "Seleccionar Archivo" at bounding box center [469, 292] width 192 height 14
type input "C:\fakepath\[PERSON_NAME].Psicología.Planilla de asistencia.[DATE].pdf"
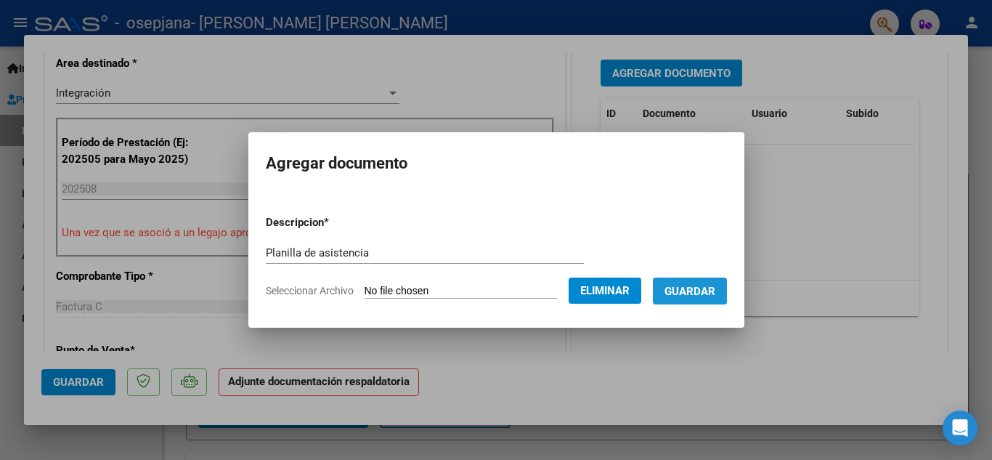
click at [692, 288] on span "Guardar" at bounding box center [690, 291] width 51 height 13
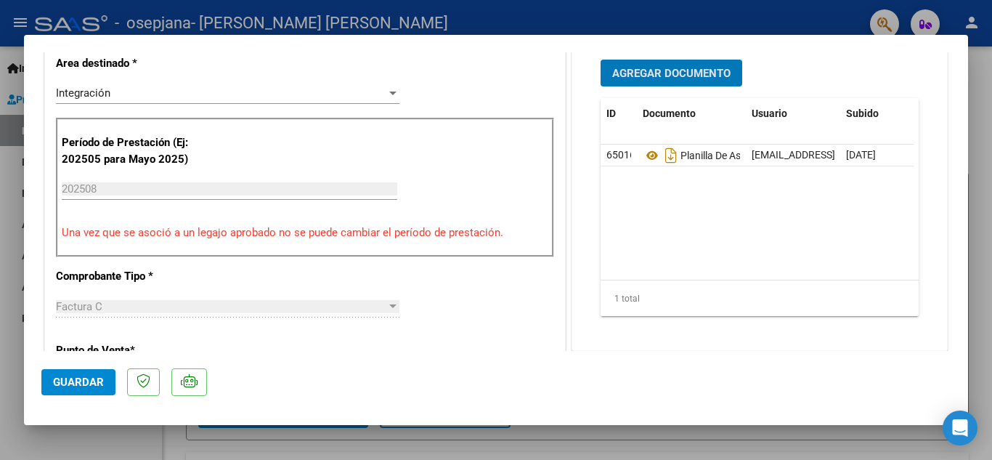
click at [83, 378] on span "Guardar" at bounding box center [78, 382] width 51 height 13
click at [81, 376] on span "Guardar" at bounding box center [78, 382] width 51 height 13
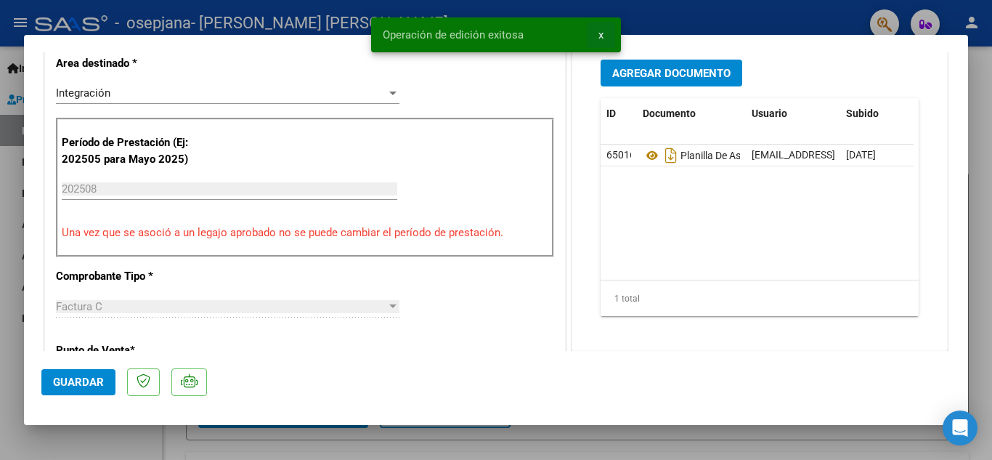
click at [604, 32] on button "x" at bounding box center [601, 35] width 28 height 26
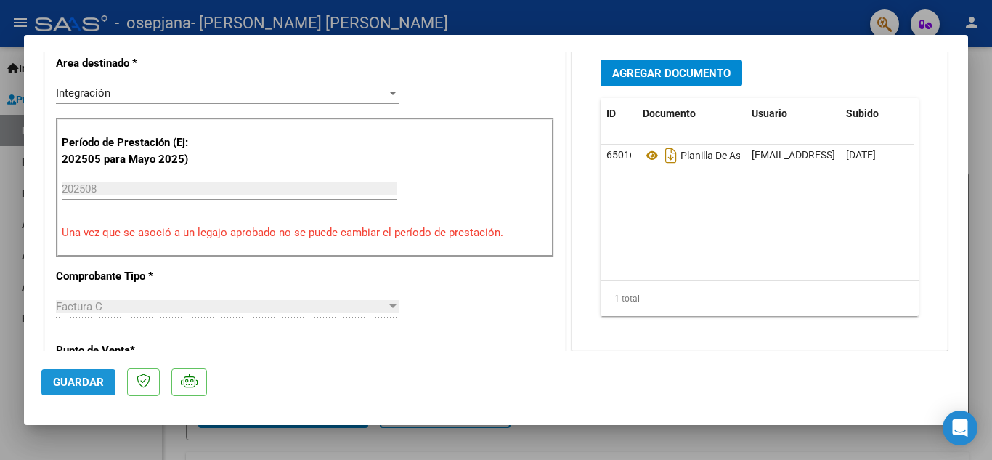
click at [83, 383] on span "Guardar" at bounding box center [78, 382] width 51 height 13
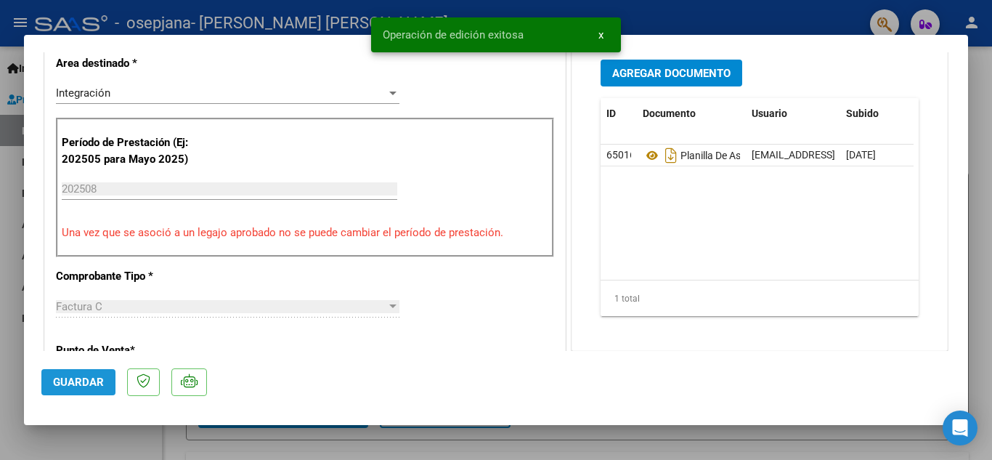
click at [83, 383] on span "Guardar" at bounding box center [78, 382] width 51 height 13
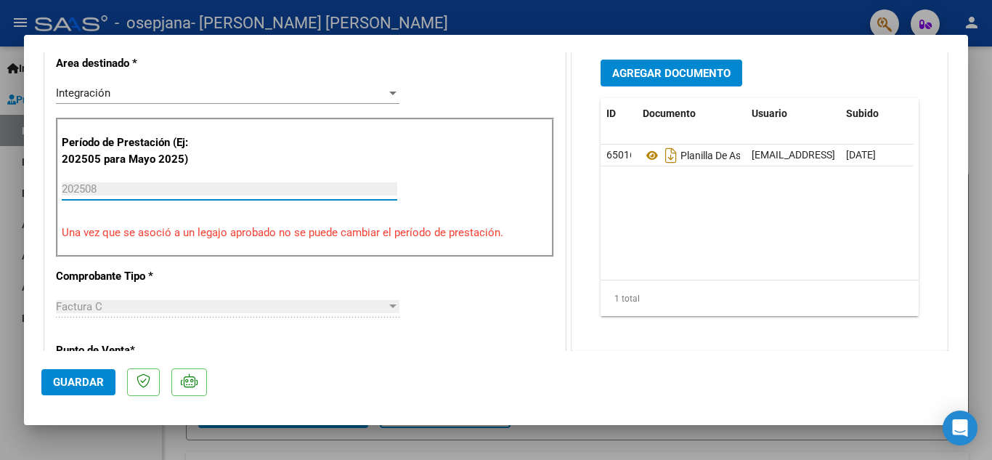
click at [356, 187] on input "202508" at bounding box center [230, 188] width 336 height 13
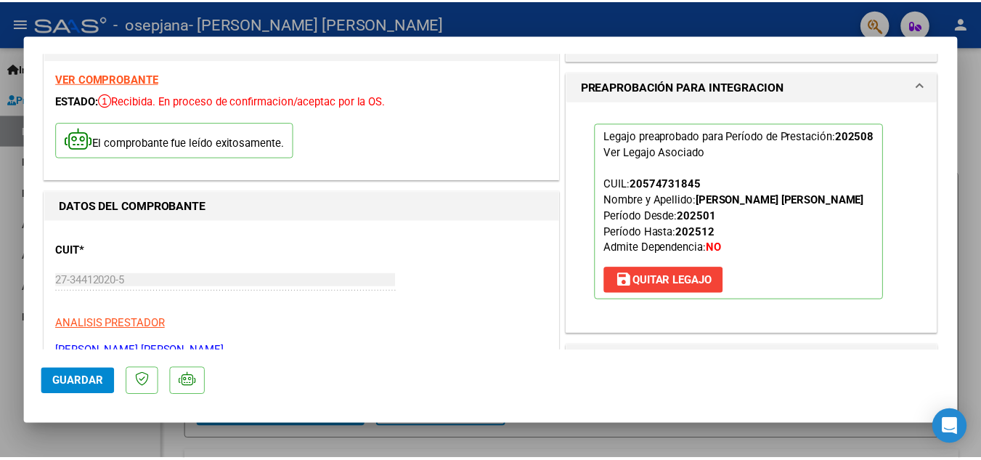
scroll to position [0, 0]
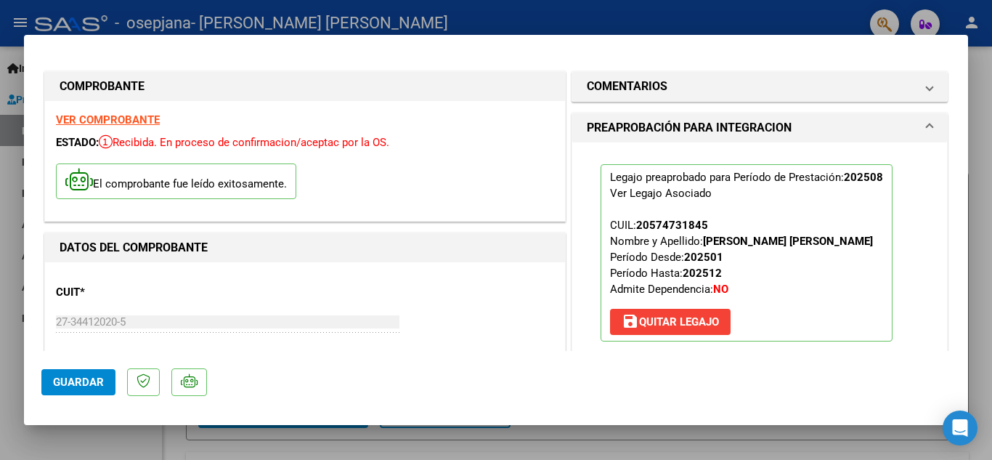
click at [981, 75] on div at bounding box center [496, 230] width 992 height 460
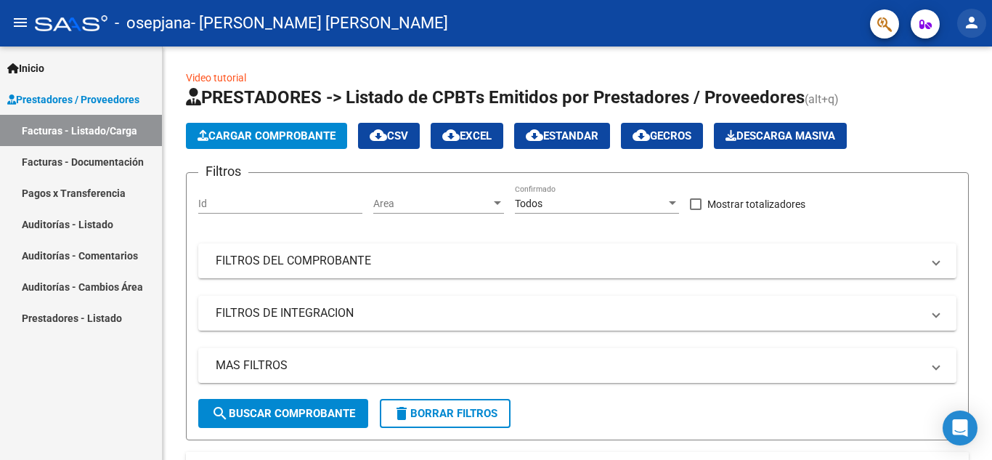
click at [968, 30] on mat-icon "person" at bounding box center [971, 22] width 17 height 17
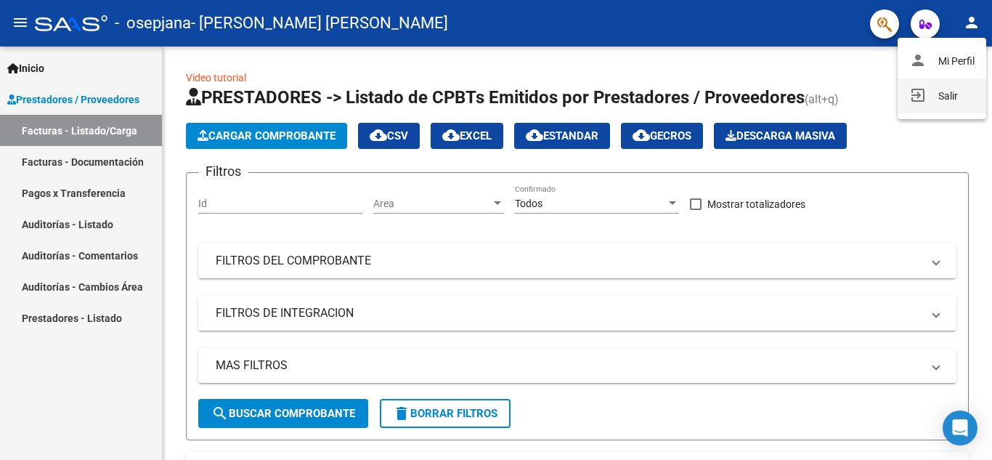
click at [930, 98] on button "exit_to_app Salir" at bounding box center [942, 95] width 89 height 35
